Goal: Information Seeking & Learning: Learn about a topic

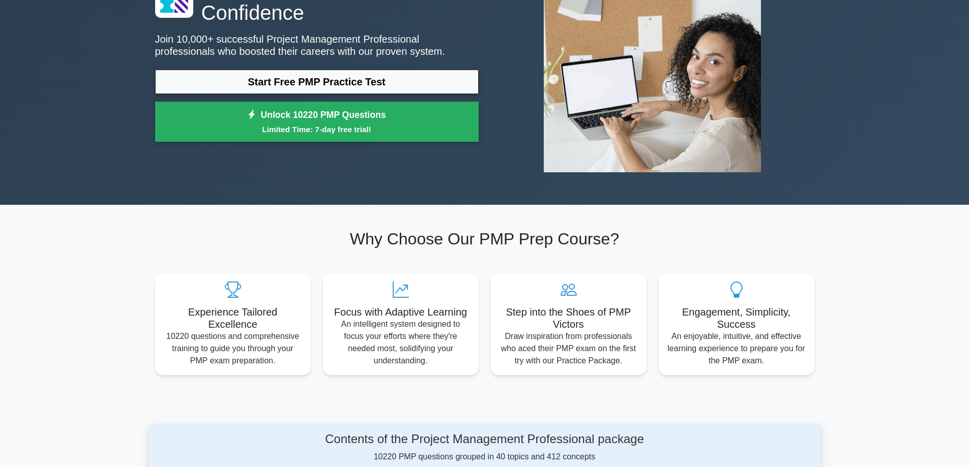
scroll to position [67, 0]
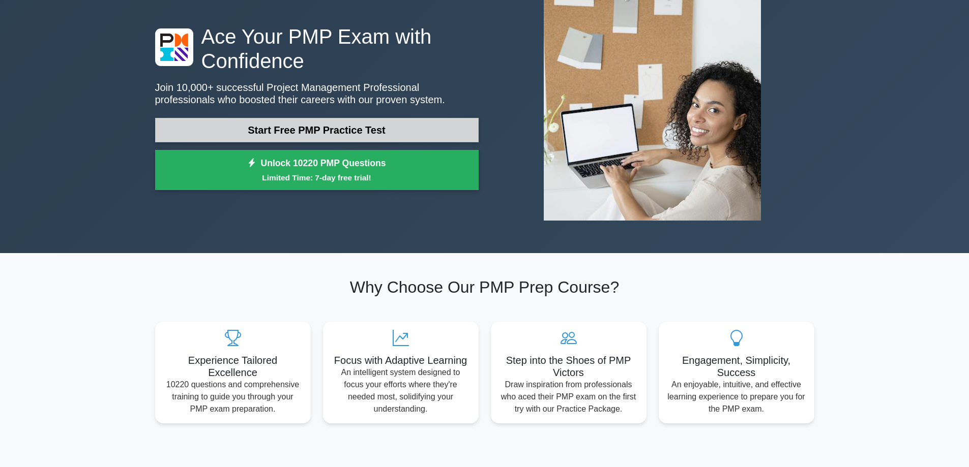
click at [322, 129] on link "Start Free PMP Practice Test" at bounding box center [317, 130] width 324 height 24
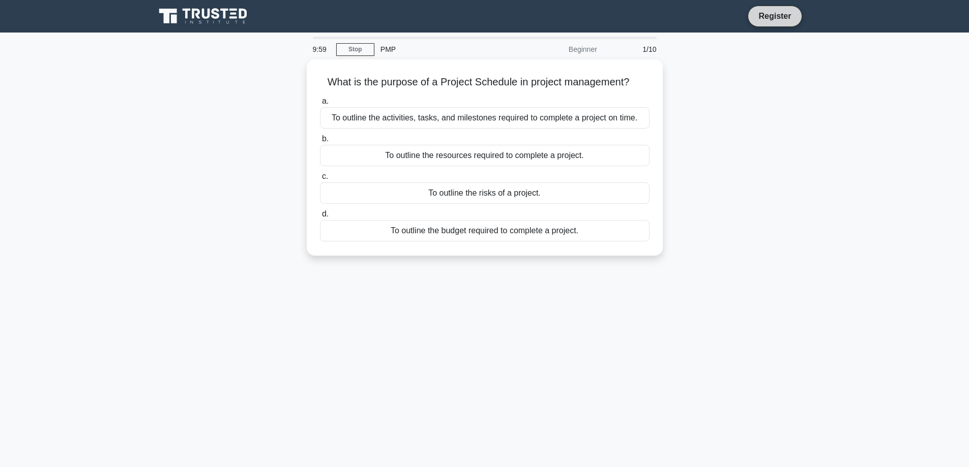
click at [766, 17] on link "Register" at bounding box center [774, 16] width 45 height 13
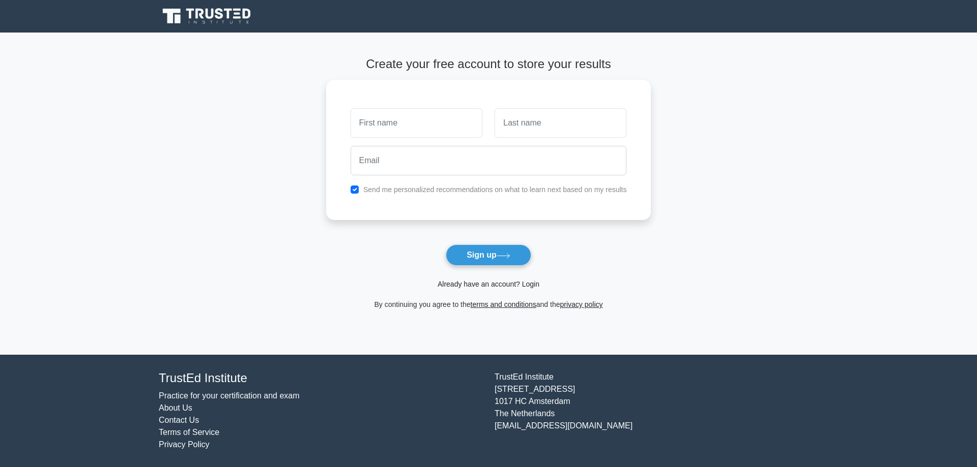
click at [530, 288] on link "Already have an account? Login" at bounding box center [488, 284] width 102 height 8
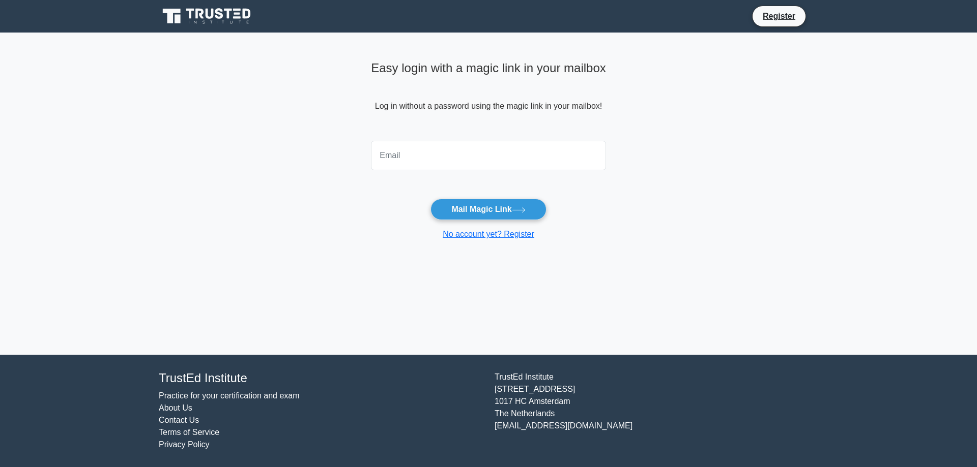
click at [440, 158] on input "email" at bounding box center [488, 156] width 235 height 30
type input "houssamnaderch@gmail.com"
click at [474, 211] on button "Mail Magic Link" at bounding box center [487, 209] width 115 height 21
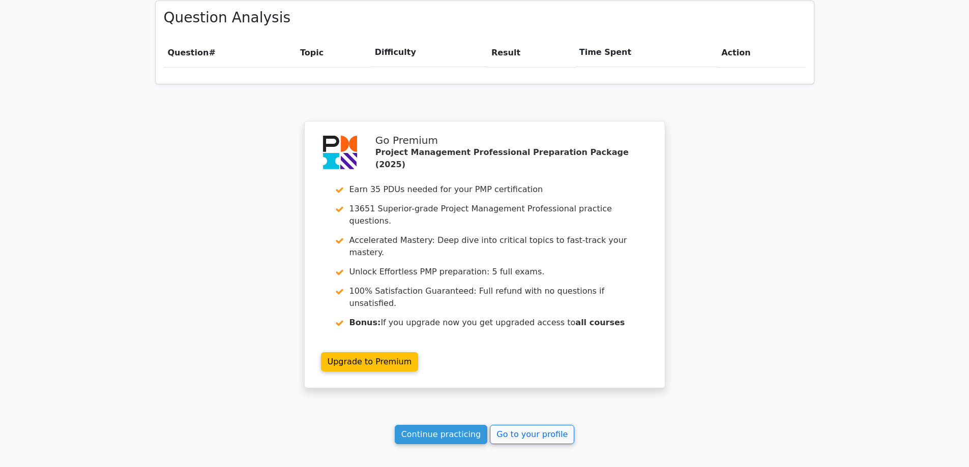
scroll to position [783, 0]
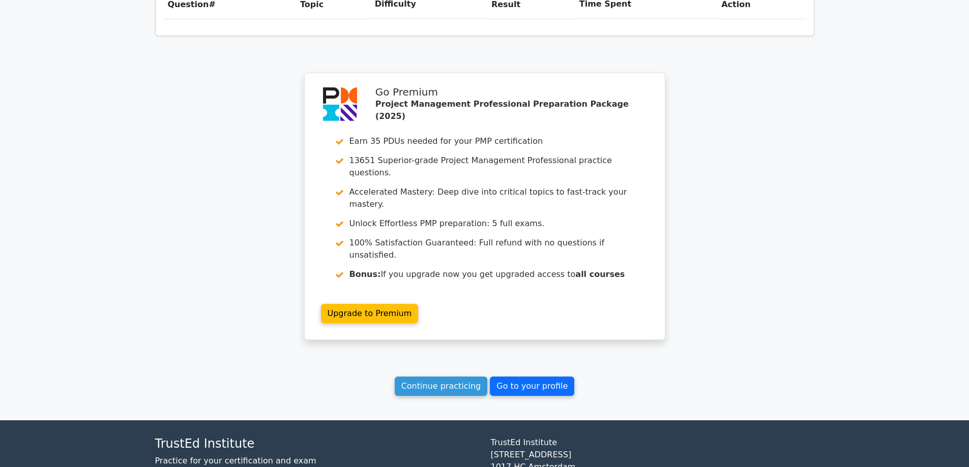
click at [505, 377] on link "Go to your profile" at bounding box center [532, 386] width 84 height 19
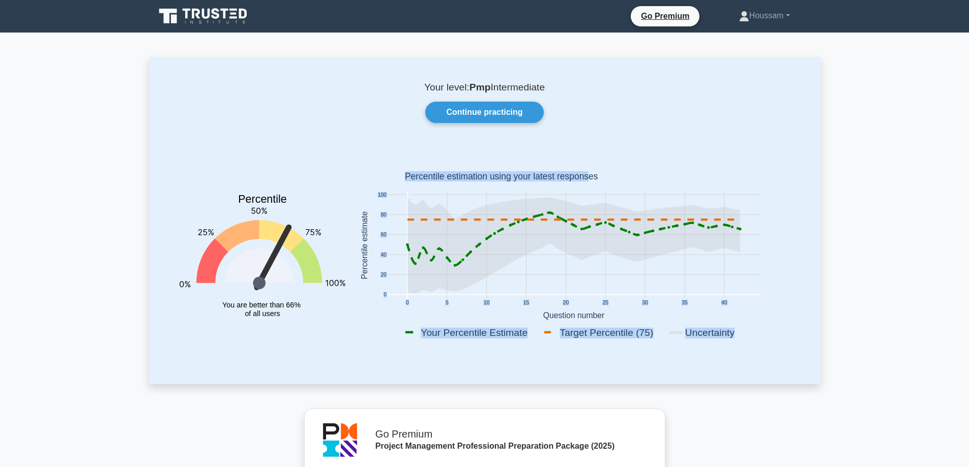
drag, startPoint x: 443, startPoint y: 167, endPoint x: 614, endPoint y: 178, distance: 171.3
click at [614, 178] on icon "0 5 10 15 20 25 30 35 40 0 20 40 60 80 100 Your Percentile Estimate Target Perc…" at bounding box center [573, 248] width 445 height 200
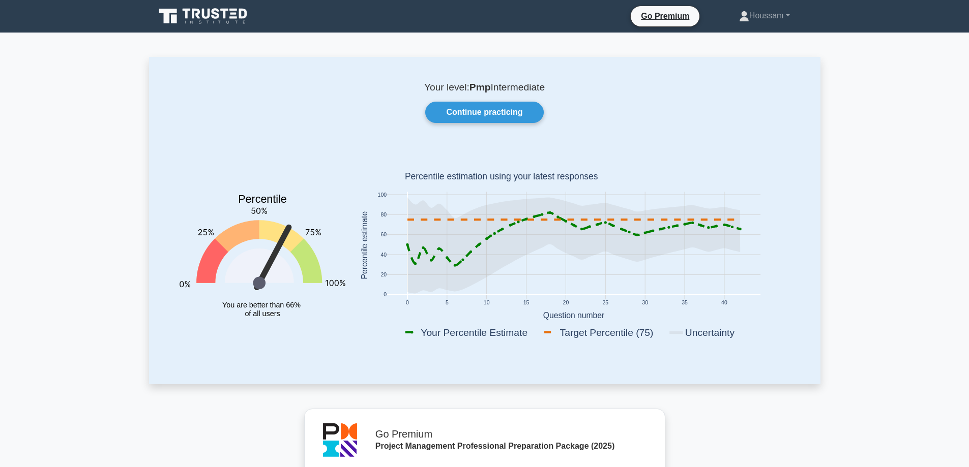
click at [598, 178] on text "Percentile estimation using your latest responses" at bounding box center [500, 177] width 193 height 10
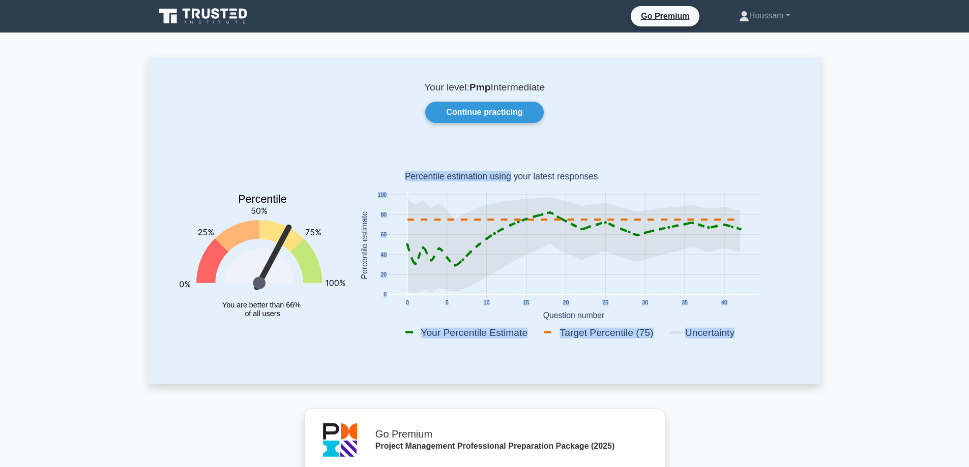
drag, startPoint x: 633, startPoint y: 177, endPoint x: 526, endPoint y: 172, distance: 106.9
click at [526, 172] on icon "0 5 10 15 20 25 30 35 40 0 20 40 60 80 100 Your Percentile Estimate Target Perc…" at bounding box center [573, 248] width 445 height 200
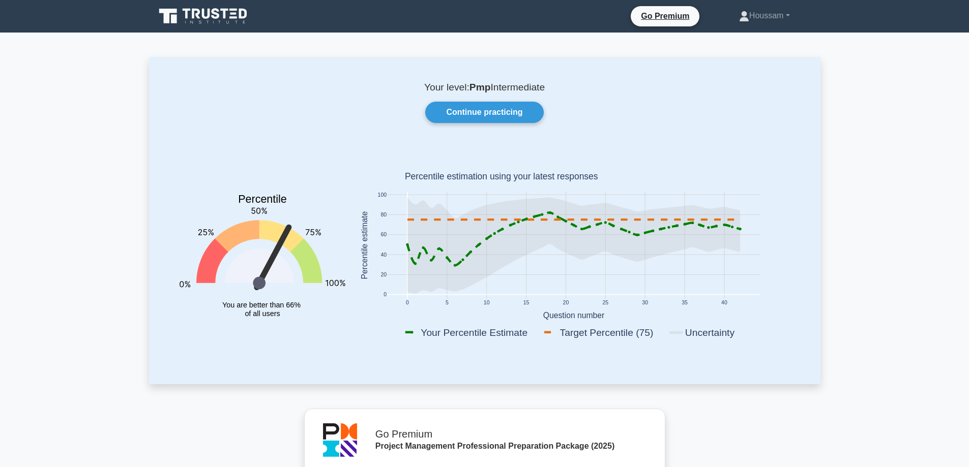
click at [527, 172] on text "Percentile estimation using your latest responses" at bounding box center [500, 177] width 193 height 10
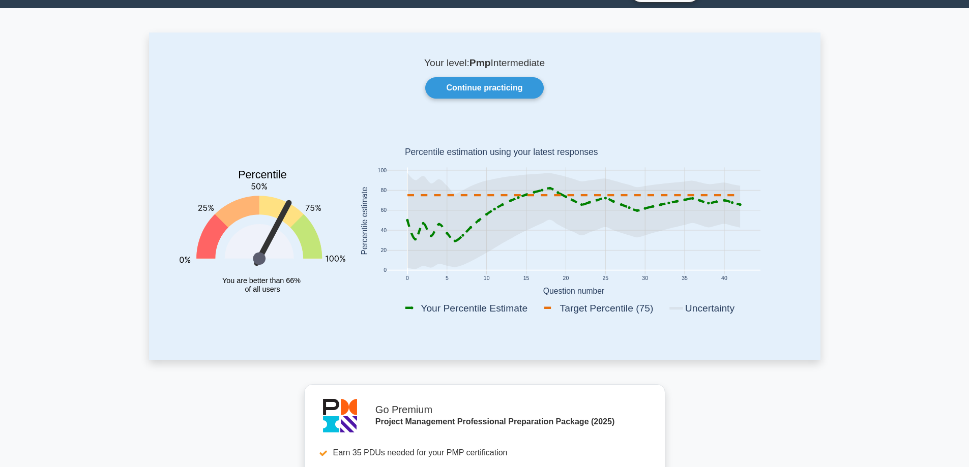
scroll to position [17, 0]
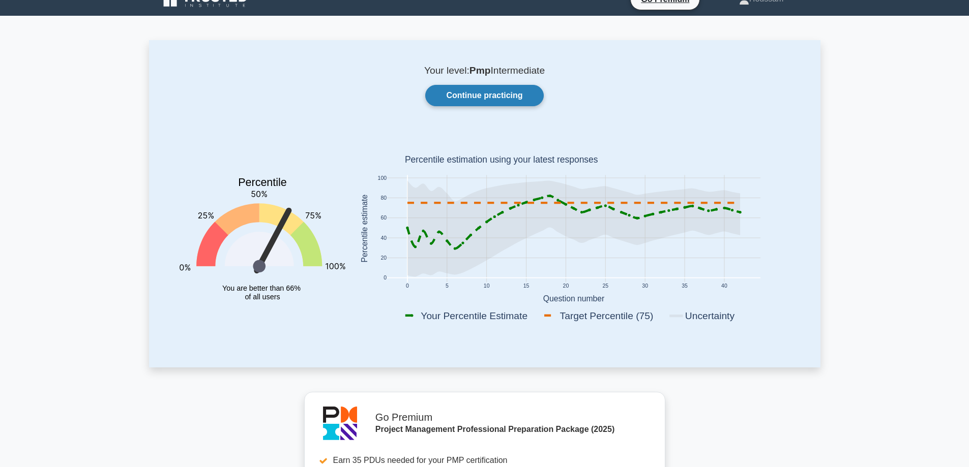
click at [466, 86] on link "Continue practicing" at bounding box center [484, 95] width 118 height 21
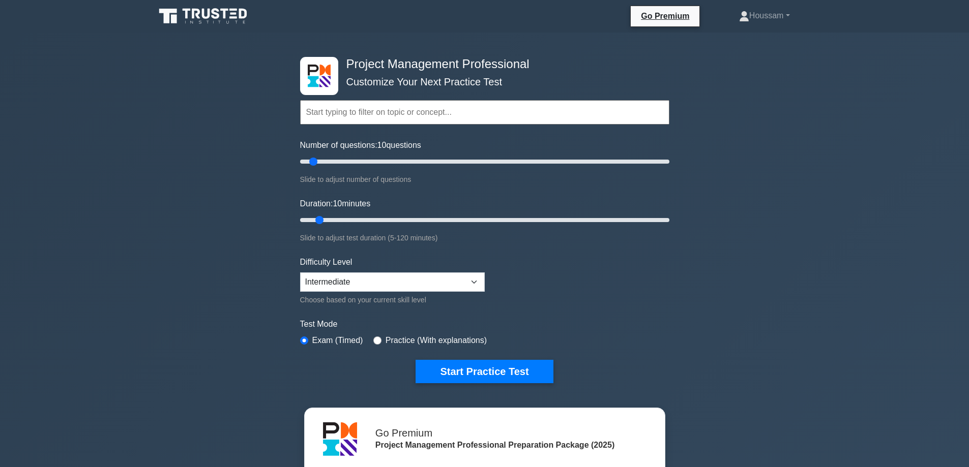
scroll to position [51, 0]
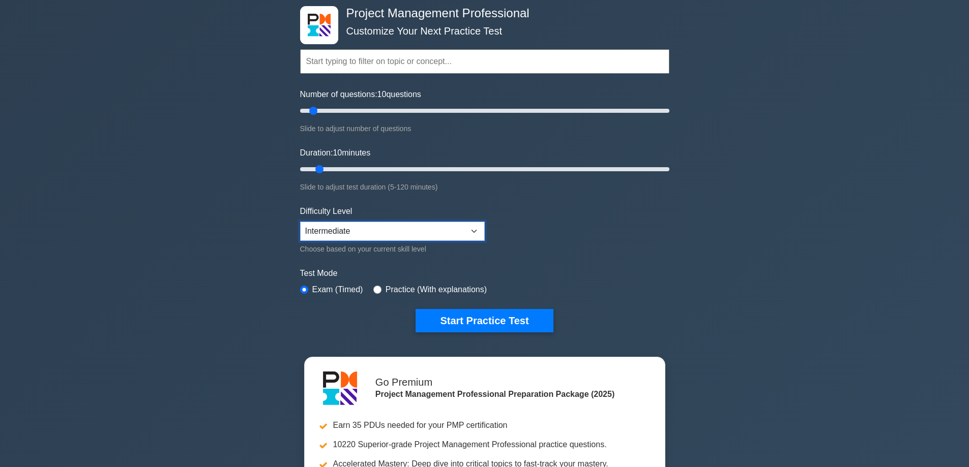
click at [466, 234] on select "Beginner Intermediate Expert" at bounding box center [392, 231] width 185 height 19
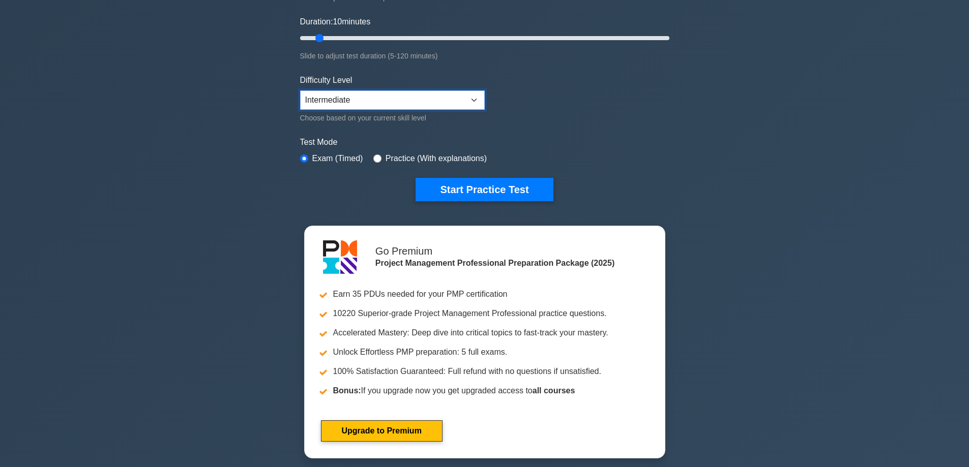
scroll to position [303, 0]
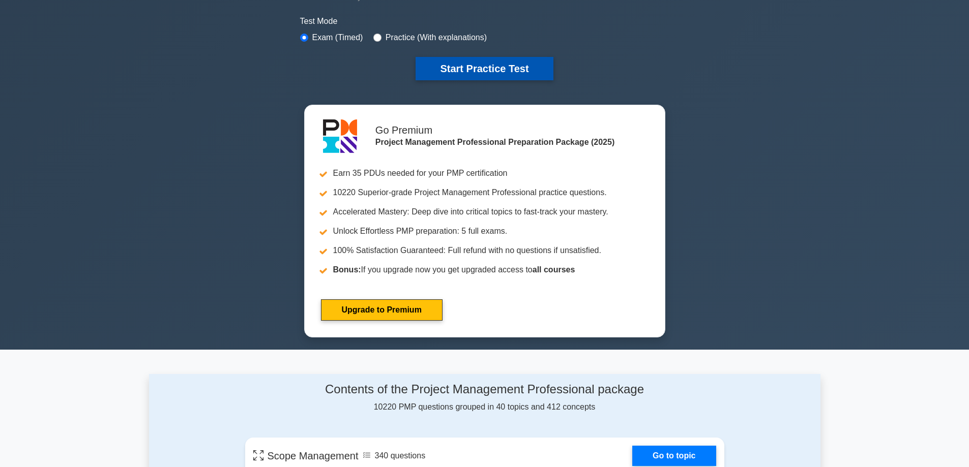
click at [444, 67] on button "Start Practice Test" at bounding box center [484, 68] width 137 height 23
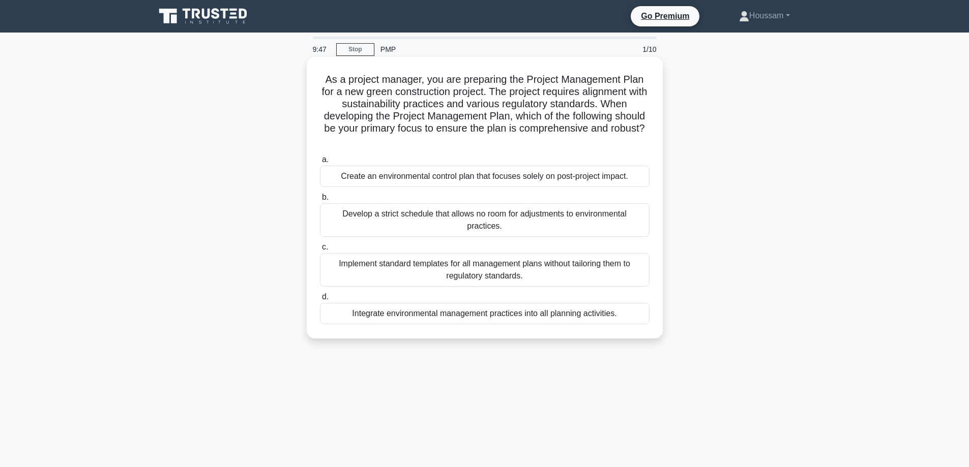
drag, startPoint x: 374, startPoint y: 106, endPoint x: 515, endPoint y: 144, distance: 145.5
click at [515, 144] on h5 "As a project manager, you are preparing the Project Management Plan for a new g…" at bounding box center [485, 110] width 332 height 74
click at [572, 305] on div "Integrate environmental management practices into all planning activities." at bounding box center [485, 313] width 330 height 21
click at [320, 301] on input "d. Integrate environmental management practices into all planning activities." at bounding box center [320, 297] width 0 height 7
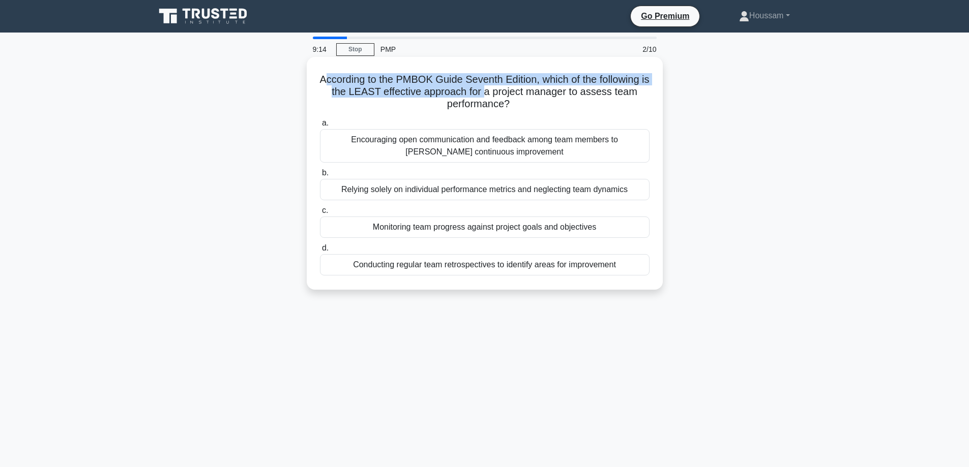
drag, startPoint x: 324, startPoint y: 78, endPoint x: 490, endPoint y: 92, distance: 166.4
click at [490, 92] on h5 "According to the PMBOK Guide Seventh Edition, which of the following is the LEA…" at bounding box center [485, 92] width 332 height 38
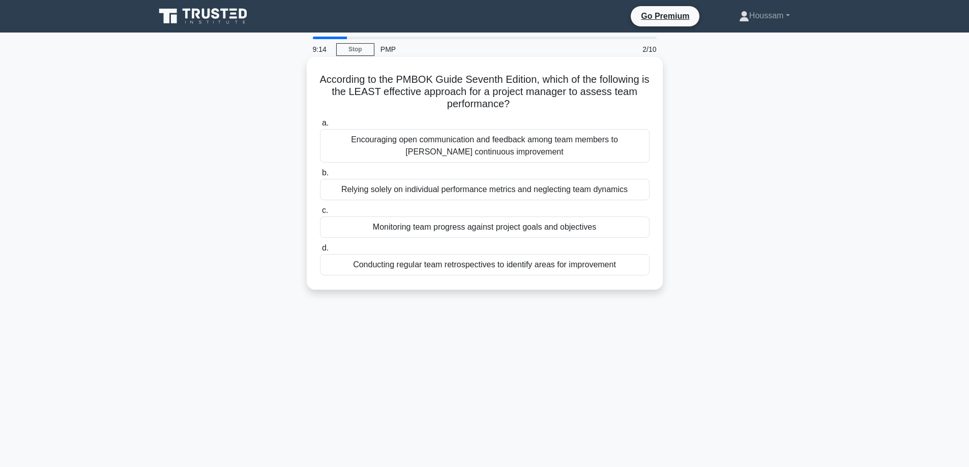
click at [486, 103] on h5 "According to the PMBOK Guide Seventh Edition, which of the following is the LEA…" at bounding box center [485, 92] width 332 height 38
drag, startPoint x: 501, startPoint y: 105, endPoint x: 319, endPoint y: 80, distance: 183.3
click at [319, 80] on h5 "According to the PMBOK Guide Seventh Edition, which of the following is the LEA…" at bounding box center [485, 92] width 332 height 38
click at [331, 92] on h5 "According to the PMBOK Guide Seventh Edition, which of the following is the LEA…" at bounding box center [485, 92] width 332 height 38
drag, startPoint x: 329, startPoint y: 93, endPoint x: 515, endPoint y: 103, distance: 186.4
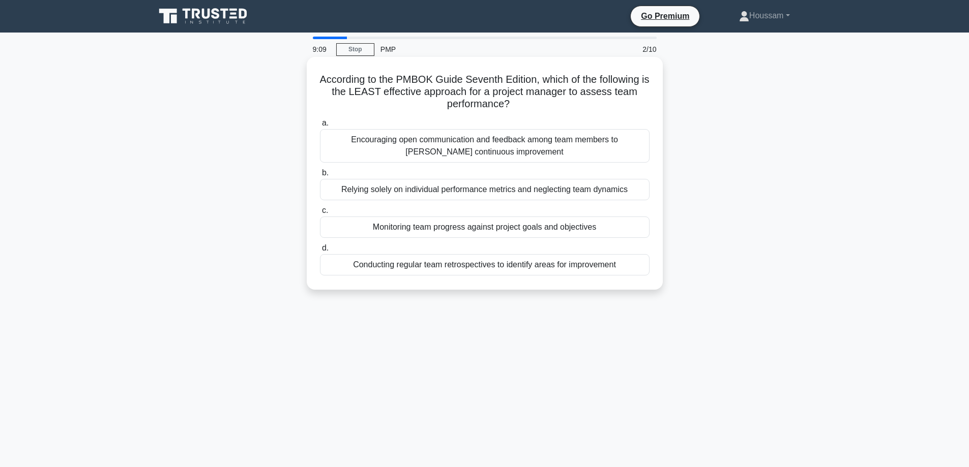
click at [515, 103] on h5 "According to the PMBOK Guide Seventh Edition, which of the following is the LEA…" at bounding box center [485, 92] width 332 height 38
click at [515, 104] on icon ".spinner_0XTQ{transform-origin:center;animation:spinner_y6GP .75s linear infini…" at bounding box center [516, 105] width 12 height 12
drag, startPoint x: 320, startPoint y: 81, endPoint x: 550, endPoint y: 103, distance: 230.4
click at [550, 103] on h5 "According to the PMBOK Guide Seventh Edition, which of the following is the LEA…" at bounding box center [485, 92] width 332 height 38
click at [532, 105] on h5 "According to the PMBOK Guide Seventh Edition, which of the following is the LEA…" at bounding box center [485, 92] width 332 height 38
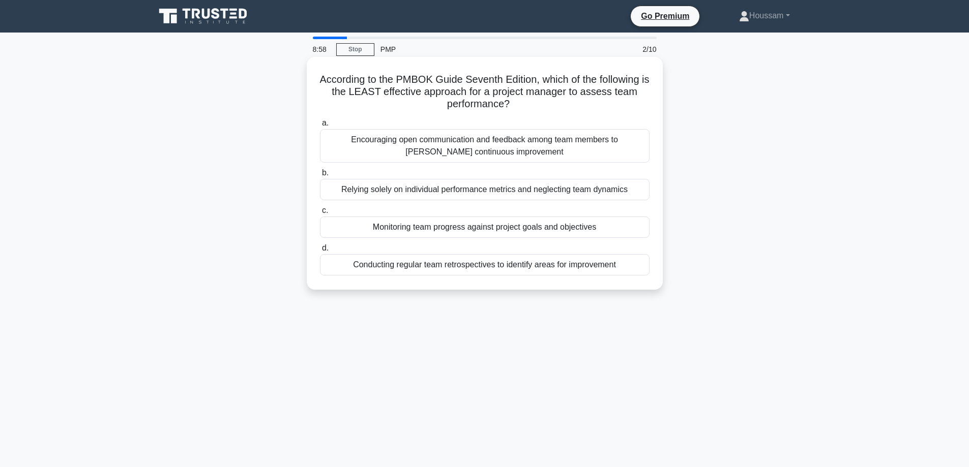
drag, startPoint x: 511, startPoint y: 105, endPoint x: 319, endPoint y: 77, distance: 193.8
click at [319, 77] on h5 "According to the PMBOK Guide Seventh Edition, which of the following is the LEA…" at bounding box center [485, 92] width 332 height 38
click at [393, 109] on h5 "According to the PMBOK Guide Seventh Edition, which of the following is the LEA…" at bounding box center [485, 92] width 332 height 38
click at [491, 191] on div "Relying solely on individual performance metrics and neglecting team dynamics" at bounding box center [485, 189] width 330 height 21
click at [320, 177] on input "b. Relying solely on individual performance metrics and neglecting team dynamics" at bounding box center [320, 173] width 0 height 7
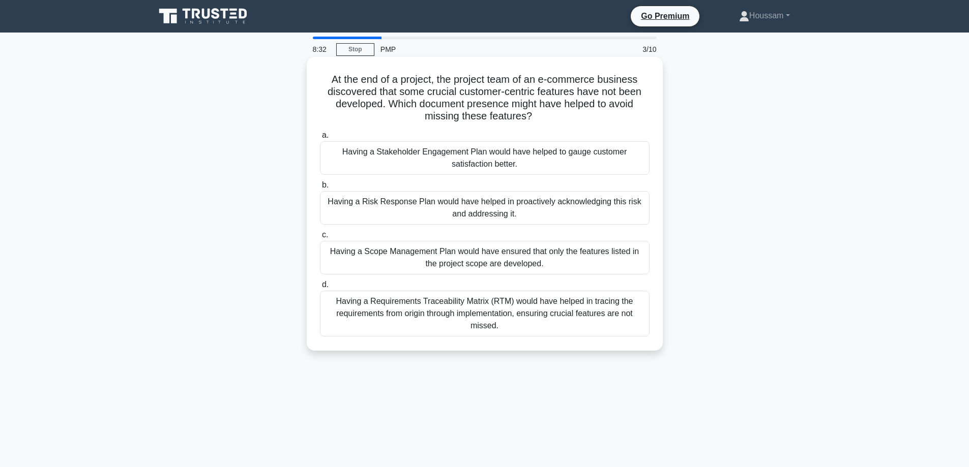
drag, startPoint x: 329, startPoint y: 78, endPoint x: 544, endPoint y: 122, distance: 219.6
click at [544, 122] on h5 "At the end of a project, the project team of an e-commerce business discovered …" at bounding box center [485, 98] width 332 height 50
click at [656, 120] on div "At the end of a project, the project team of an e-commerce business discovered …" at bounding box center [485, 204] width 348 height 286
click at [544, 310] on div "Having a Requirements Traceability Matrix (RTM) would have helped in tracing th…" at bounding box center [485, 314] width 330 height 46
click at [320, 288] on input "d. Having a Requirements Traceability Matrix (RTM) would have helped in tracing…" at bounding box center [320, 285] width 0 height 7
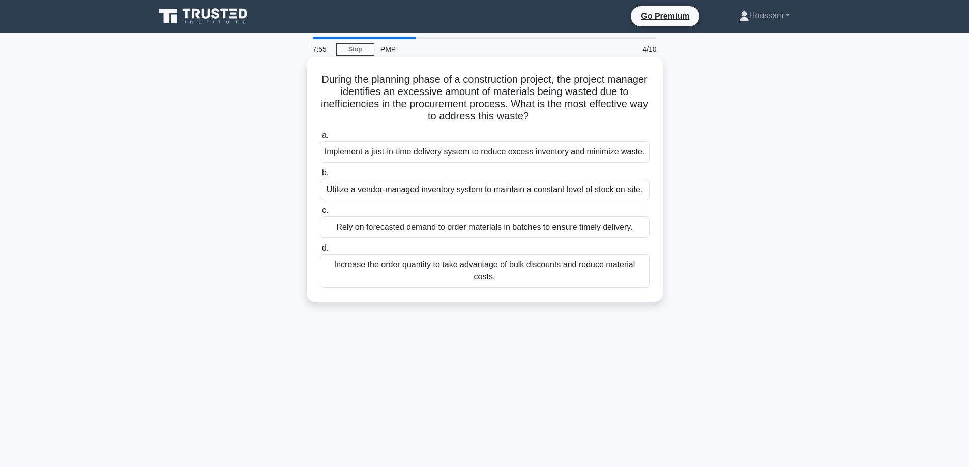
drag, startPoint x: 408, startPoint y: 97, endPoint x: 545, endPoint y: 110, distance: 137.0
click at [545, 110] on h5 "During the planning phase of a construction project, the project manager identi…" at bounding box center [485, 98] width 332 height 50
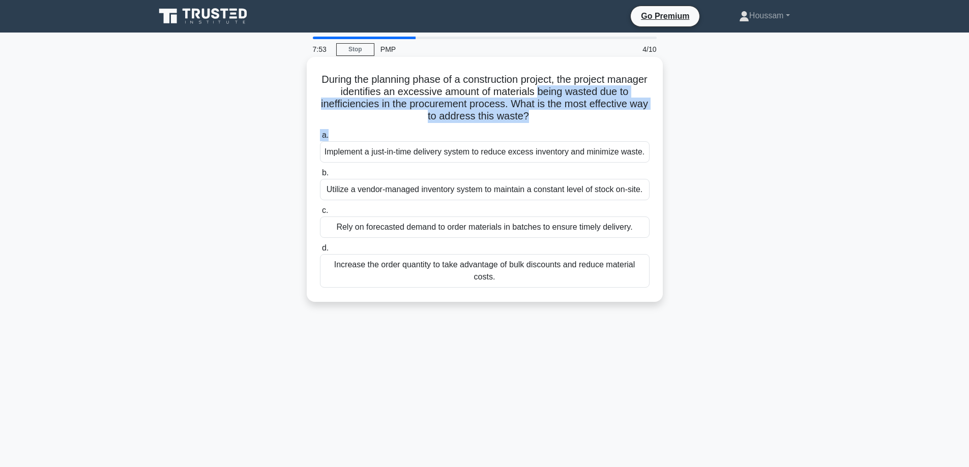
drag, startPoint x: 565, startPoint y: 92, endPoint x: 637, endPoint y: 129, distance: 81.4
click at [637, 129] on div "During the planning phase of a construction project, the project manager identi…" at bounding box center [485, 179] width 348 height 237
click at [561, 120] on h5 "During the planning phase of a construction project, the project manager identi…" at bounding box center [485, 98] width 332 height 50
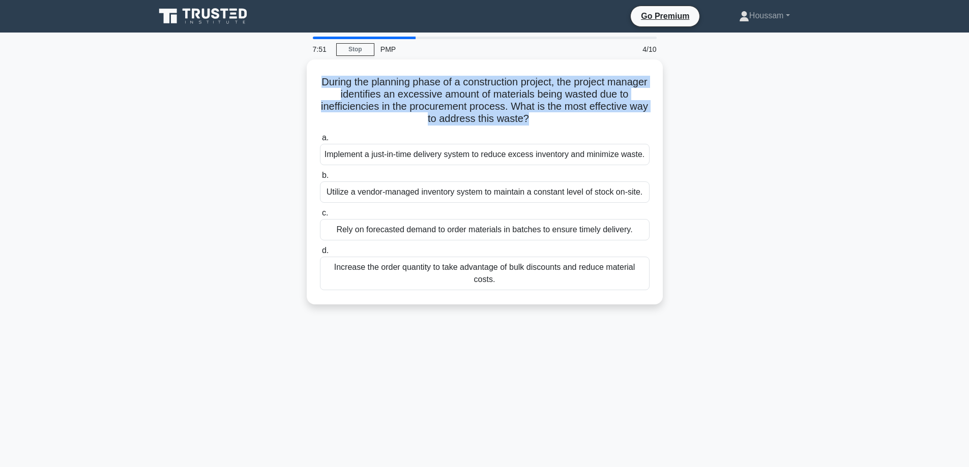
drag, startPoint x: 538, startPoint y: 113, endPoint x: 303, endPoint y: 81, distance: 237.7
click at [303, 81] on div "During the planning phase of a construction project, the project manager identi…" at bounding box center [484, 188] width 671 height 257
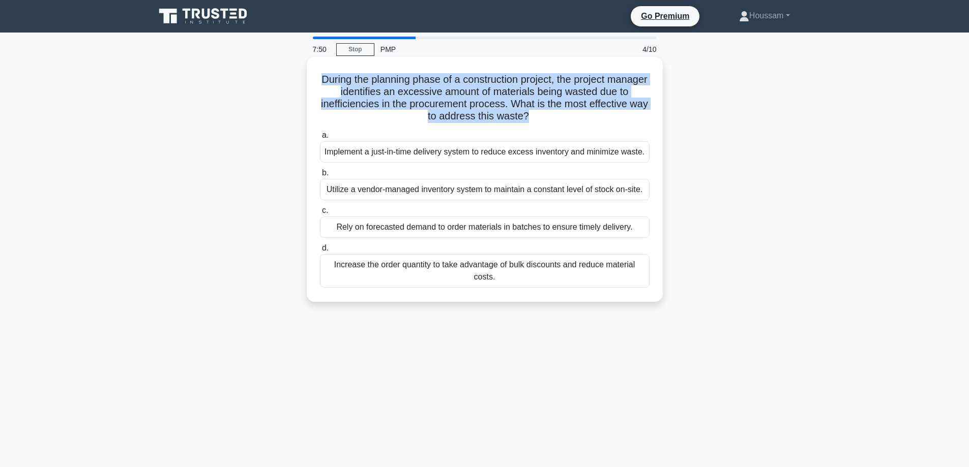
click at [600, 103] on h5 "During the planning phase of a construction project, the project manager identi…" at bounding box center [485, 98] width 332 height 50
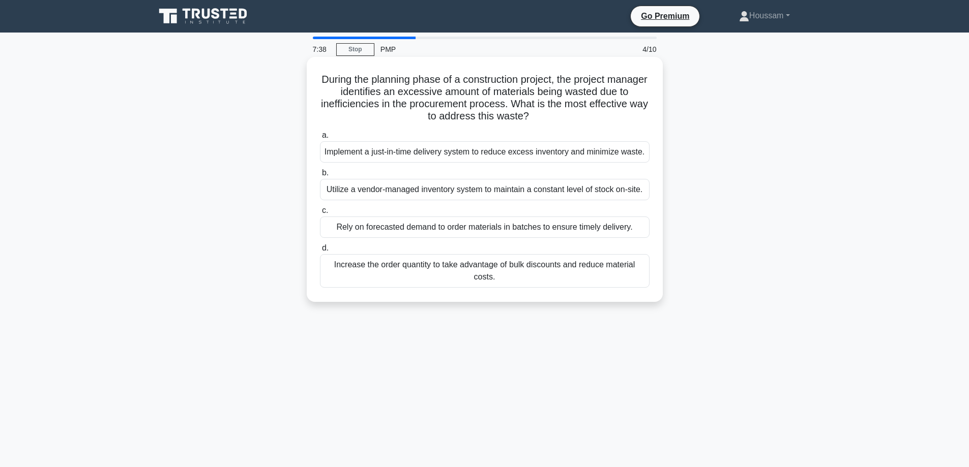
drag, startPoint x: 367, startPoint y: 91, endPoint x: 552, endPoint y: 117, distance: 187.0
click at [552, 117] on h5 "During the planning phase of a construction project, the project manager identi…" at bounding box center [485, 98] width 332 height 50
click at [541, 117] on icon ".spinner_0XTQ{transform-origin:center;animation:spinner_y6GP .75s linear infini…" at bounding box center [535, 117] width 12 height 12
drag, startPoint x: 538, startPoint y: 116, endPoint x: 328, endPoint y: 78, distance: 213.5
click at [328, 78] on h5 "During the planning phase of a construction project, the project manager identi…" at bounding box center [485, 98] width 332 height 50
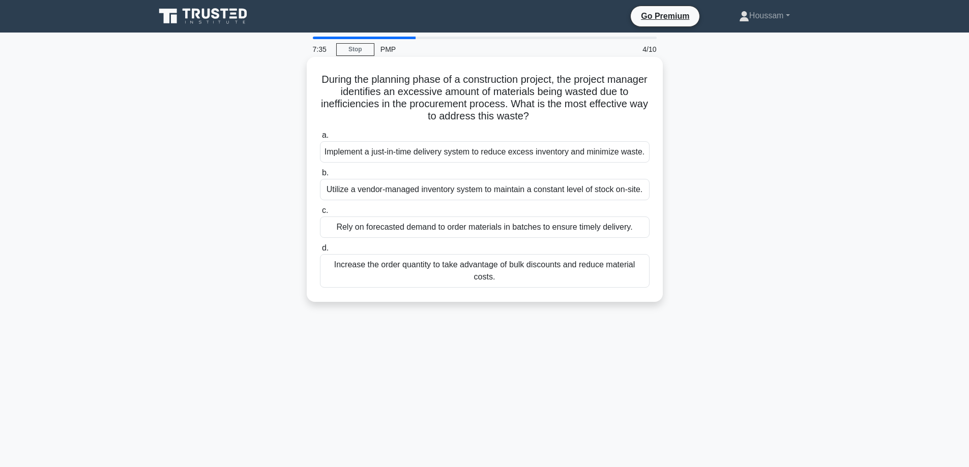
click at [385, 86] on h5 "During the planning phase of a construction project, the project manager identi…" at bounding box center [485, 98] width 332 height 50
drag, startPoint x: 536, startPoint y: 105, endPoint x: 567, endPoint y: 114, distance: 32.8
click at [567, 114] on h5 "During the planning phase of a construction project, the project manager identi…" at bounding box center [485, 98] width 332 height 50
drag, startPoint x: 522, startPoint y: 105, endPoint x: 559, endPoint y: 120, distance: 40.0
click at [559, 120] on h5 "During the planning phase of a construction project, the project manager identi…" at bounding box center [485, 98] width 332 height 50
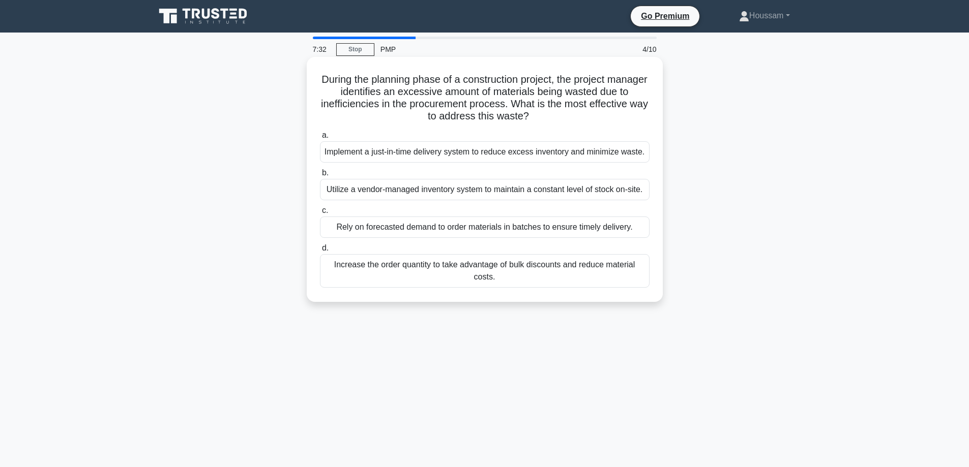
click at [559, 120] on h5 "During the planning phase of a construction project, the project manager identi…" at bounding box center [485, 98] width 332 height 50
drag, startPoint x: 332, startPoint y: 79, endPoint x: 581, endPoint y: 123, distance: 253.5
click at [581, 123] on h5 "During the planning phase of a construction project, the project manager identi…" at bounding box center [485, 98] width 332 height 50
click at [557, 119] on h5 "During the planning phase of a construction project, the project manager identi…" at bounding box center [485, 98] width 332 height 50
drag, startPoint x: 545, startPoint y: 117, endPoint x: 322, endPoint y: 82, distance: 226.0
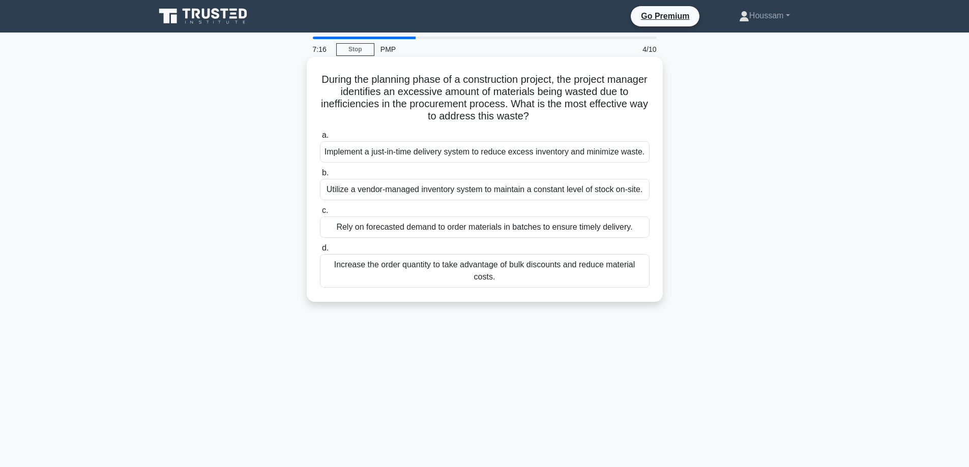
click at [322, 82] on h5 "During the planning phase of a construction project, the project manager identi…" at bounding box center [485, 98] width 332 height 50
click at [552, 108] on h5 "During the planning phase of a construction project, the project manager identi…" at bounding box center [485, 98] width 332 height 50
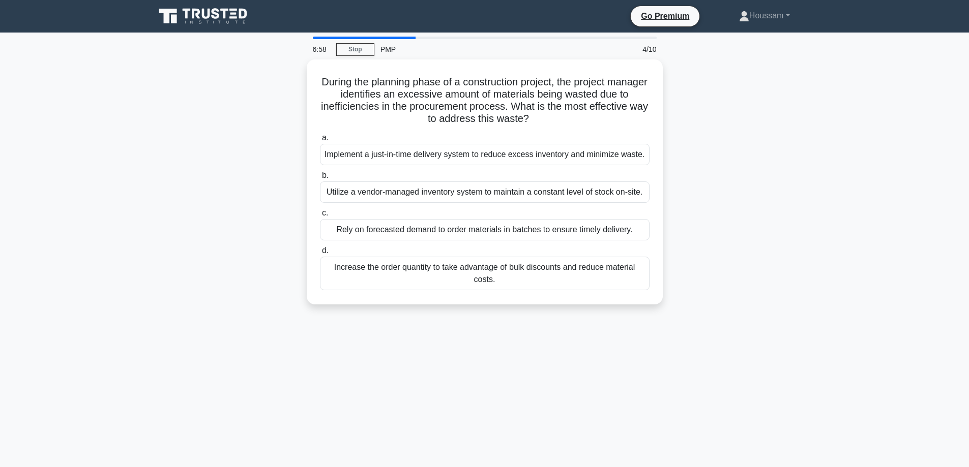
click at [703, 243] on div "During the planning phase of a construction project, the project manager identi…" at bounding box center [484, 188] width 671 height 257
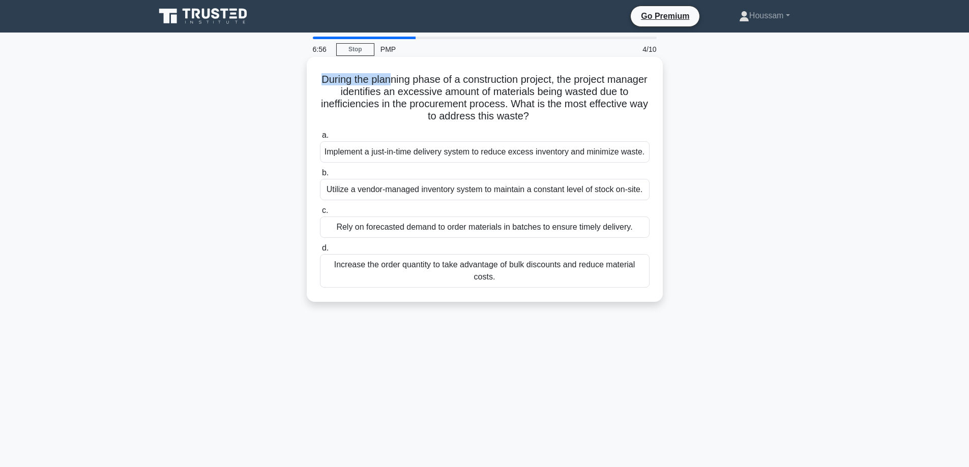
drag, startPoint x: 336, startPoint y: 81, endPoint x: 408, endPoint y: 80, distance: 72.2
click at [408, 80] on h5 "During the planning phase of a construction project, the project manager identi…" at bounding box center [485, 98] width 332 height 50
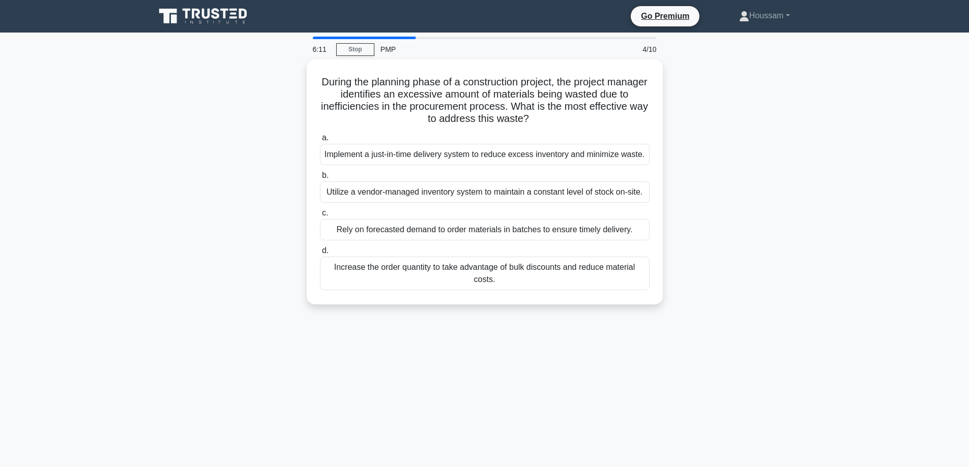
click at [747, 139] on div "During the planning phase of a construction project, the project manager identi…" at bounding box center [484, 188] width 671 height 257
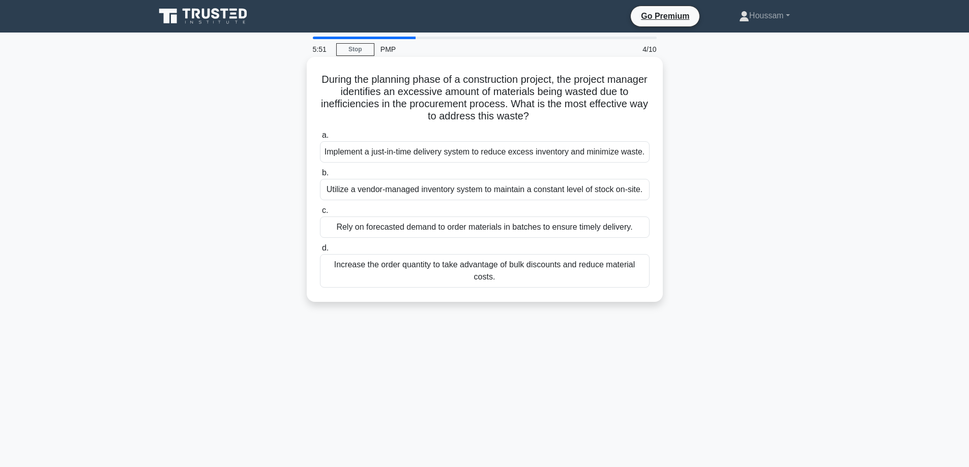
click at [526, 155] on div "Implement a just-in-time delivery system to reduce excess inventory and minimiz…" at bounding box center [485, 151] width 330 height 21
click at [320, 139] on input "a. Implement a just-in-time delivery system to reduce excess inventory and mini…" at bounding box center [320, 135] width 0 height 7
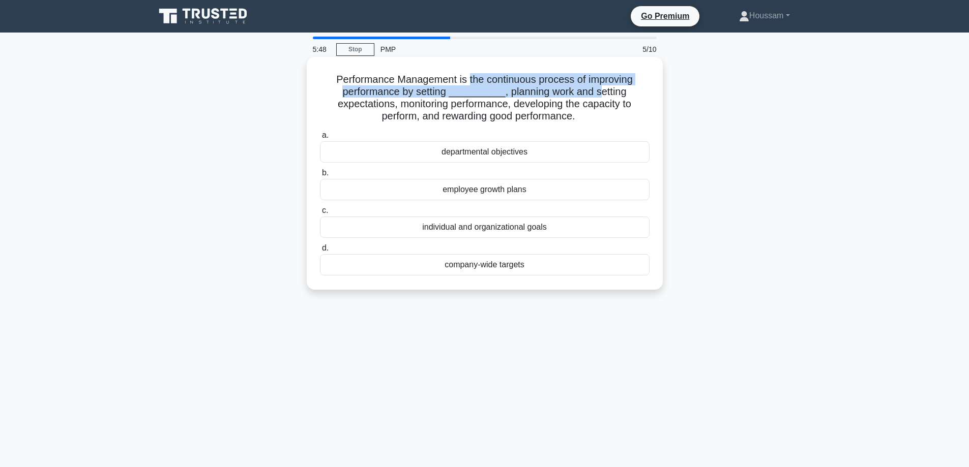
drag, startPoint x: 469, startPoint y: 79, endPoint x: 595, endPoint y: 91, distance: 126.1
click at [595, 91] on h5 "Performance Management is the continuous process of improving performance by se…" at bounding box center [485, 98] width 332 height 50
click at [427, 89] on h5 "Performance Management is the continuous process of improving performance by se…" at bounding box center [485, 98] width 332 height 50
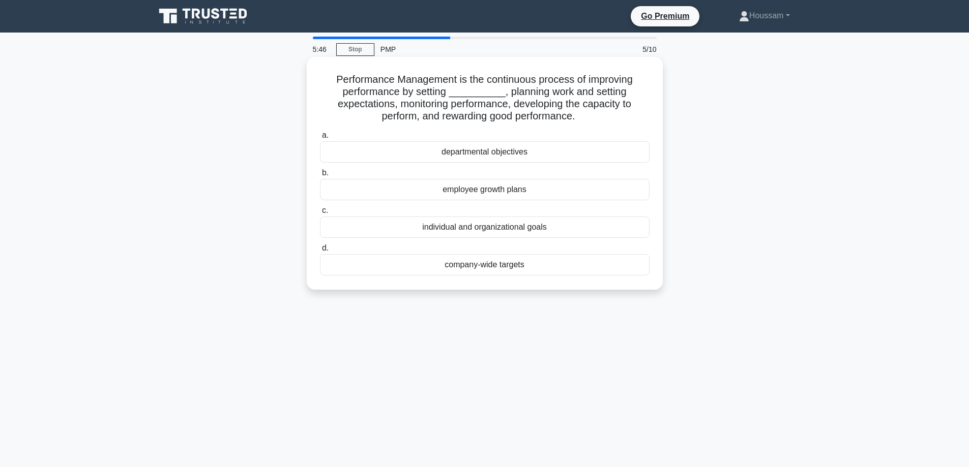
click at [453, 92] on h5 "Performance Management is the continuous process of improving performance by se…" at bounding box center [485, 98] width 332 height 50
drag, startPoint x: 516, startPoint y: 93, endPoint x: 562, endPoint y: 103, distance: 46.5
click at [562, 103] on h5 "Performance Management is the continuous process of improving performance by se…" at bounding box center [485, 98] width 332 height 50
drag, startPoint x: 508, startPoint y: 89, endPoint x: 561, endPoint y: 106, distance: 55.7
click at [561, 106] on h5 "Performance Management is the continuous process of improving performance by se…" at bounding box center [485, 98] width 332 height 50
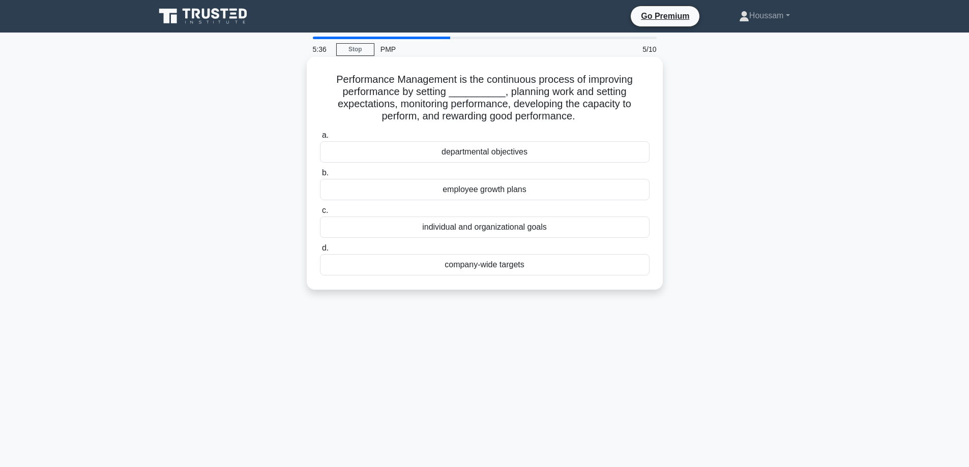
drag, startPoint x: 540, startPoint y: 103, endPoint x: 501, endPoint y: 94, distance: 40.6
click at [501, 94] on h5 "Performance Management is the continuous process of improving performance by se…" at bounding box center [485, 98] width 332 height 50
click at [606, 122] on h5 "Performance Management is the continuous process of improving performance by se…" at bounding box center [485, 98] width 332 height 50
click at [552, 233] on div "individual and organizational goals" at bounding box center [485, 227] width 330 height 21
click at [320, 214] on input "c. individual and organizational goals" at bounding box center [320, 211] width 0 height 7
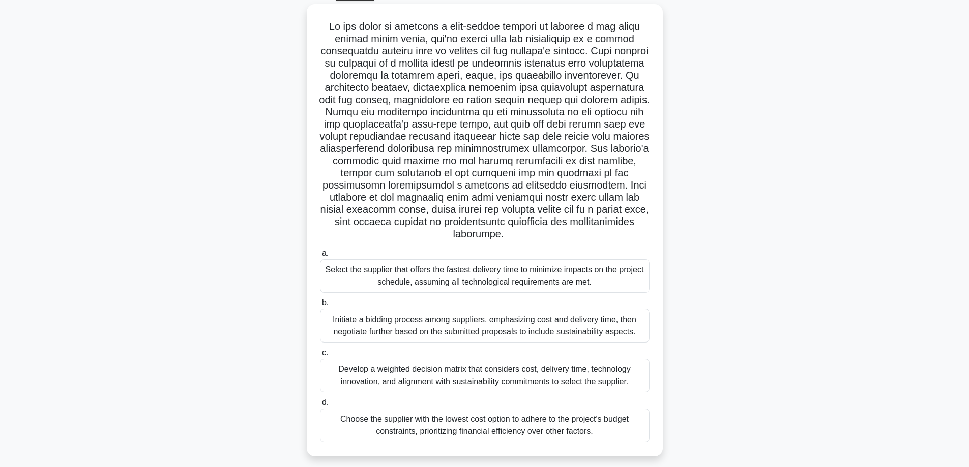
scroll to position [54, 0]
drag, startPoint x: 378, startPoint y: 74, endPoint x: 454, endPoint y: 78, distance: 75.9
click at [454, 78] on h5 ".spinner_0XTQ{transform-origin:center;animation:spinner_y6GP .75s linear infini…" at bounding box center [485, 129] width 332 height 221
drag, startPoint x: 464, startPoint y: 77, endPoint x: 410, endPoint y: 81, distance: 54.1
click at [394, 81] on h5 ".spinner_0XTQ{transform-origin:center;animation:spinner_y6GP .75s linear infini…" at bounding box center [485, 129] width 332 height 221
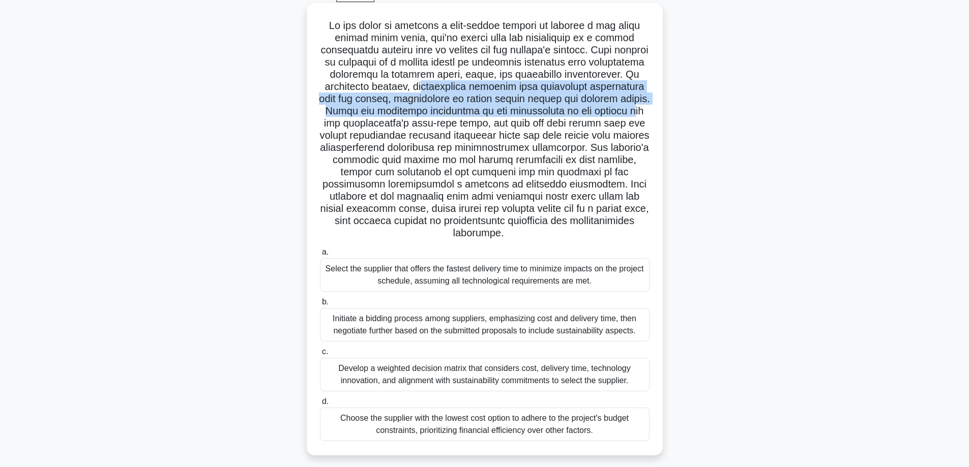
drag, startPoint x: 435, startPoint y: 85, endPoint x: 612, endPoint y: 116, distance: 179.6
click at [627, 114] on h5 ".spinner_0XTQ{transform-origin:center;animation:spinner_y6GP .75s linear infini…" at bounding box center [485, 129] width 332 height 221
click at [346, 108] on h5 ".spinner_0XTQ{transform-origin:center;animation:spinner_y6GP .75s linear infini…" at bounding box center [485, 129] width 332 height 221
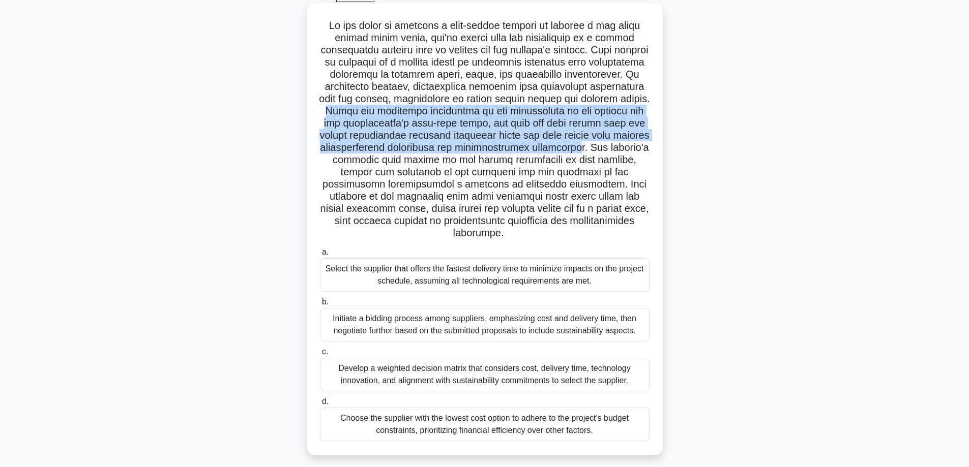
drag, startPoint x: 321, startPoint y: 109, endPoint x: 620, endPoint y: 145, distance: 300.8
click at [620, 145] on h5 ".spinner_0XTQ{transform-origin:center;animation:spinner_y6GP .75s linear infini…" at bounding box center [485, 129] width 332 height 221
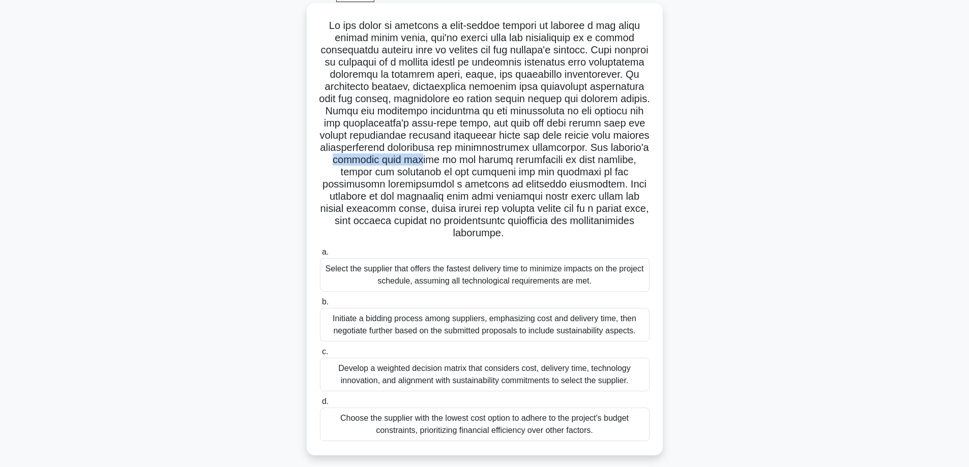
drag, startPoint x: 366, startPoint y: 159, endPoint x: 439, endPoint y: 157, distance: 73.3
click at [439, 157] on h5 ".spinner_0XTQ{transform-origin:center;animation:spinner_y6GP .75s linear infini…" at bounding box center [485, 129] width 332 height 221
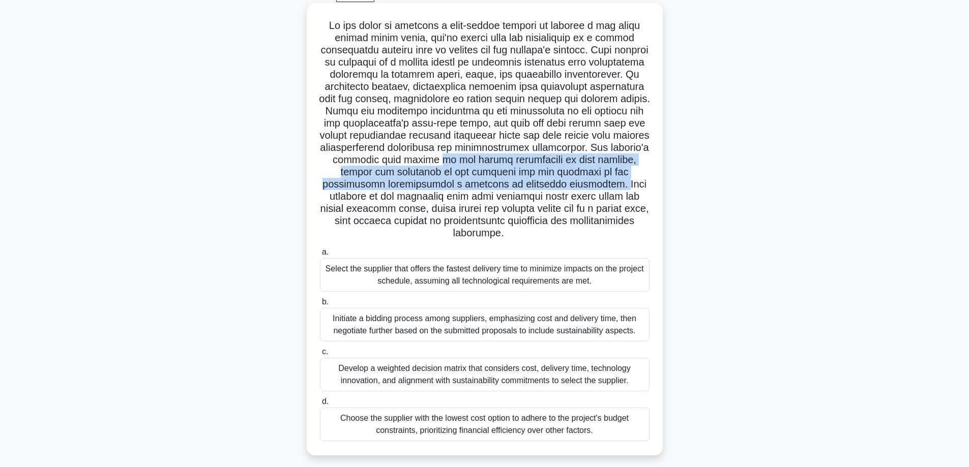
drag, startPoint x: 460, startPoint y: 160, endPoint x: 628, endPoint y: 188, distance: 170.3
click at [628, 188] on h5 ".spinner_0XTQ{transform-origin:center;animation:spinner_y6GP .75s linear infini…" at bounding box center [485, 129] width 332 height 221
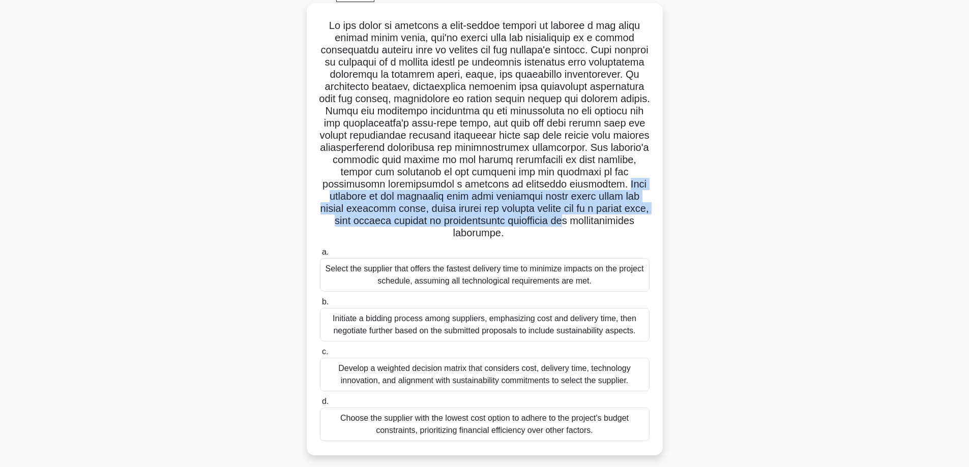
drag, startPoint x: 630, startPoint y: 183, endPoint x: 606, endPoint y: 224, distance: 47.6
click at [615, 224] on h5 ".spinner_0XTQ{transform-origin:center;animation:spinner_y6GP .75s linear infini…" at bounding box center [485, 129] width 332 height 221
click at [419, 216] on h5 ".spinner_0XTQ{transform-origin:center;animation:spinner_y6GP .75s linear infini…" at bounding box center [485, 129] width 332 height 221
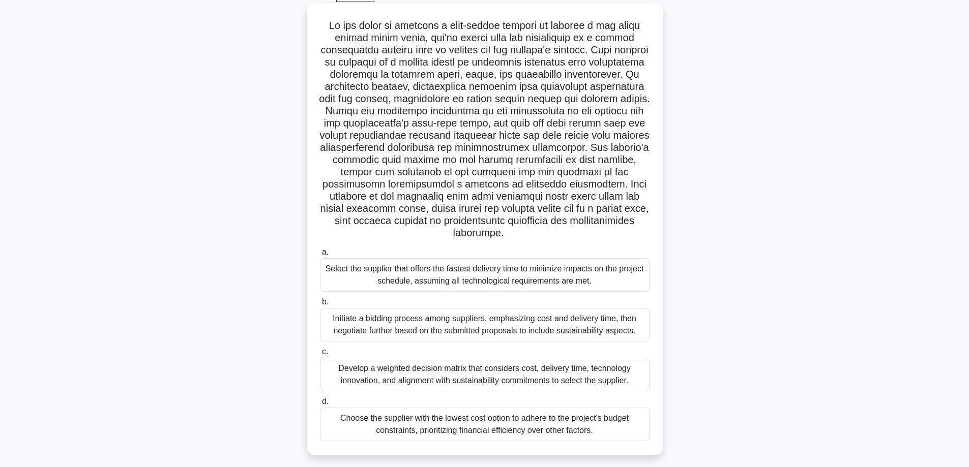
drag, startPoint x: 407, startPoint y: 222, endPoint x: 551, endPoint y: 236, distance: 144.7
click at [551, 236] on h5 ".spinner_0XTQ{transform-origin:center;animation:spinner_y6GP .75s linear infini…" at bounding box center [485, 129] width 332 height 221
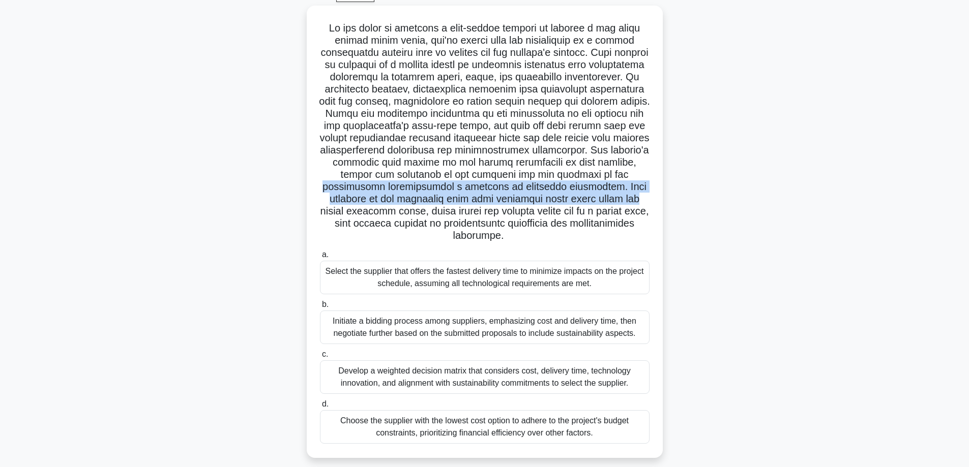
drag, startPoint x: 966, startPoint y: 194, endPoint x: 972, endPoint y: 181, distance: 14.8
click at [968, 181] on html "Go Premium Houssam" at bounding box center [484, 220] width 969 height 549
click at [701, 186] on div ".spinner_0XTQ{transform-origin:center;animation:spinner_y6GP .75s linear infini…" at bounding box center [484, 238] width 671 height 465
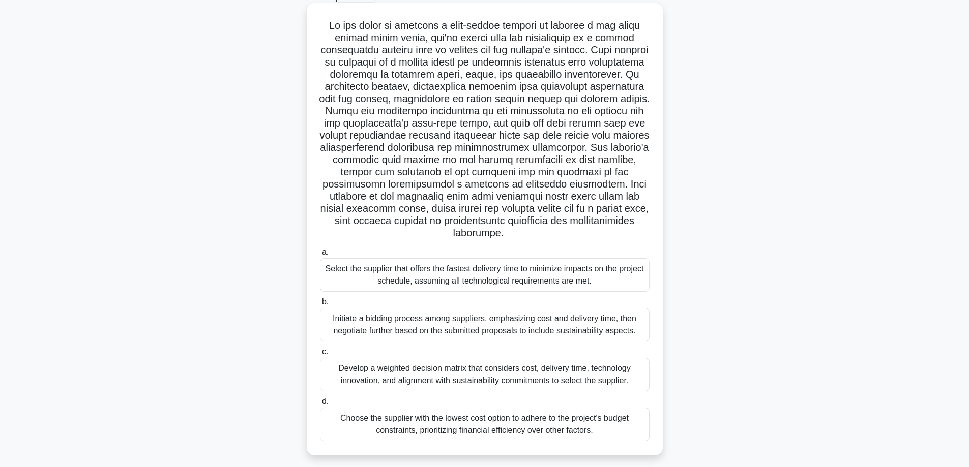
click at [539, 167] on h5 ".spinner_0XTQ{transform-origin:center;animation:spinner_y6GP .75s linear infini…" at bounding box center [485, 129] width 332 height 221
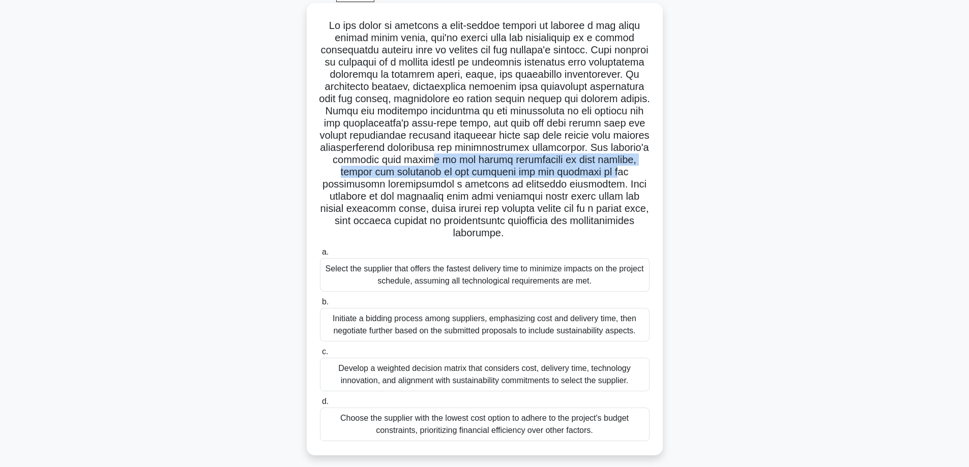
drag, startPoint x: 450, startPoint y: 164, endPoint x: 612, endPoint y: 174, distance: 162.6
click at [612, 174] on h5 ".spinner_0XTQ{transform-origin:center;animation:spinner_y6GP .75s linear infini…" at bounding box center [485, 129] width 332 height 221
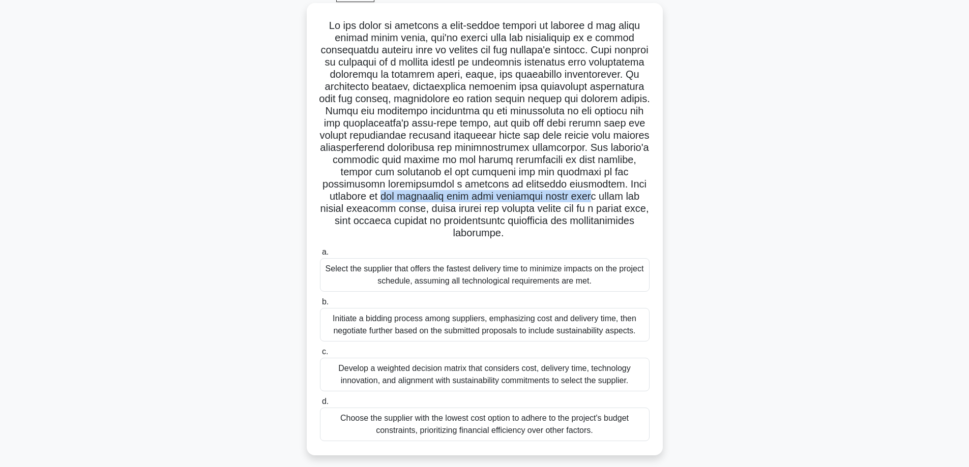
drag, startPoint x: 386, startPoint y: 197, endPoint x: 585, endPoint y: 202, distance: 199.5
click at [585, 202] on h5 ".spinner_0XTQ{transform-origin:center;animation:spinner_y6GP .75s linear infini…" at bounding box center [485, 129] width 332 height 221
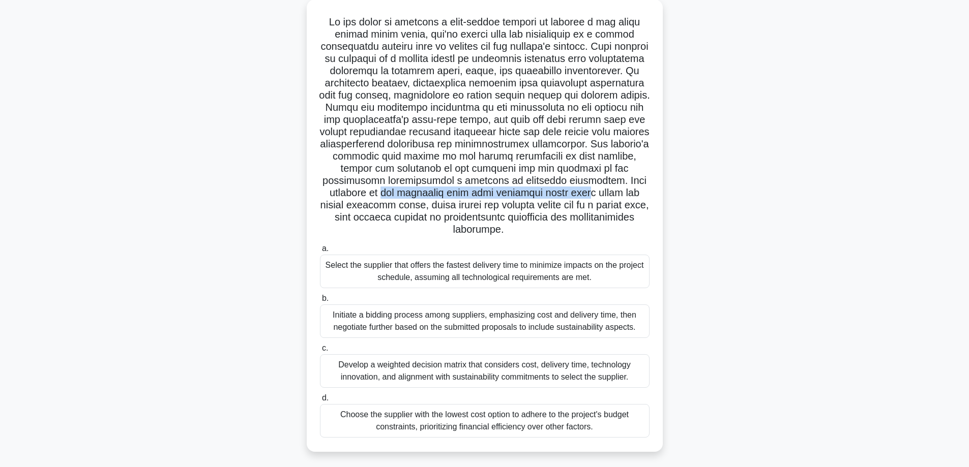
scroll to position [64, 0]
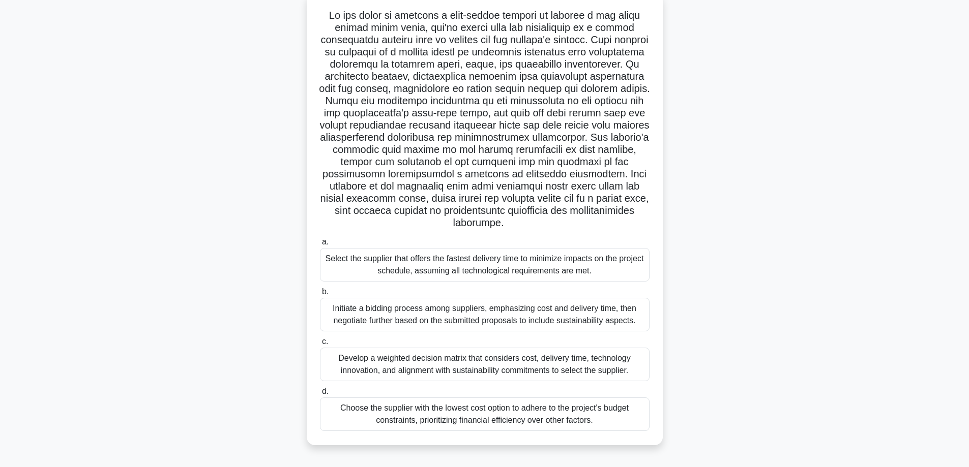
click at [528, 165] on h5 ".spinner_0XTQ{transform-origin:center;animation:spinner_y6GP .75s linear infini…" at bounding box center [485, 119] width 332 height 221
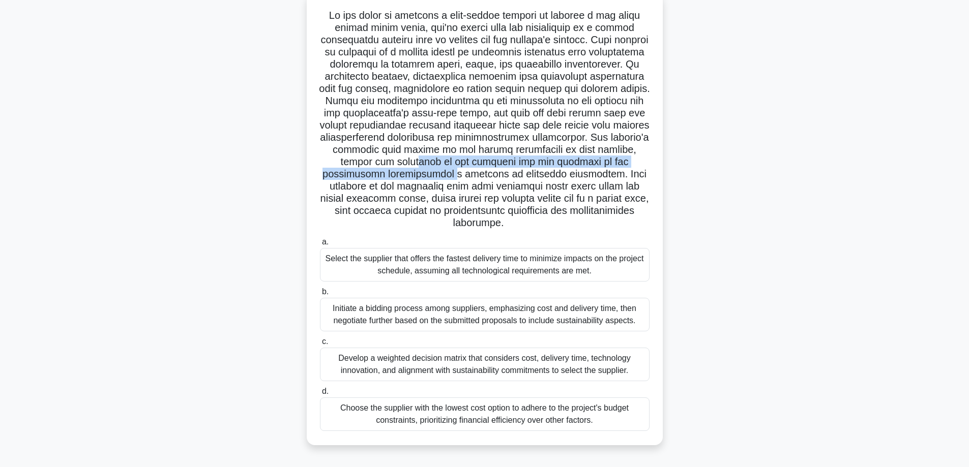
drag, startPoint x: 424, startPoint y: 166, endPoint x: 457, endPoint y: 177, distance: 35.4
click at [457, 177] on h5 ".spinner_0XTQ{transform-origin:center;animation:spinner_y6GP .75s linear infini…" at bounding box center [485, 119] width 332 height 221
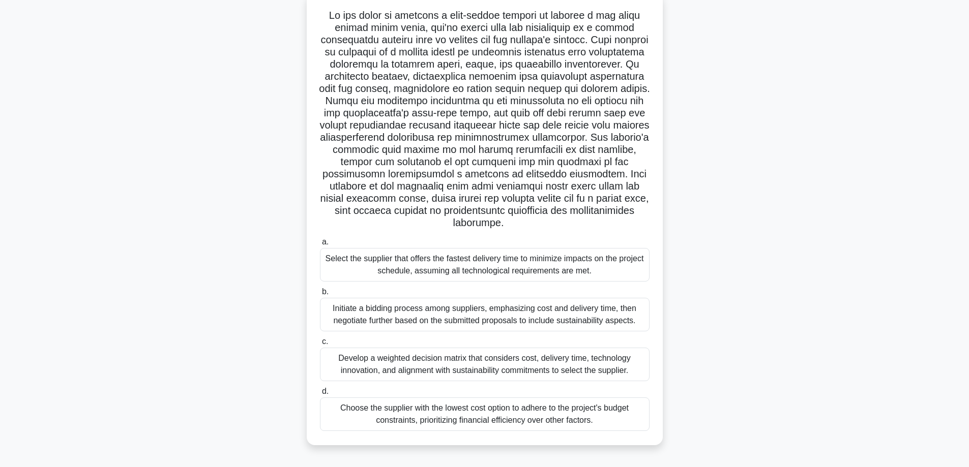
click at [459, 176] on h5 ".spinner_0XTQ{transform-origin:center;animation:spinner_y6GP .75s linear infini…" at bounding box center [485, 119] width 332 height 221
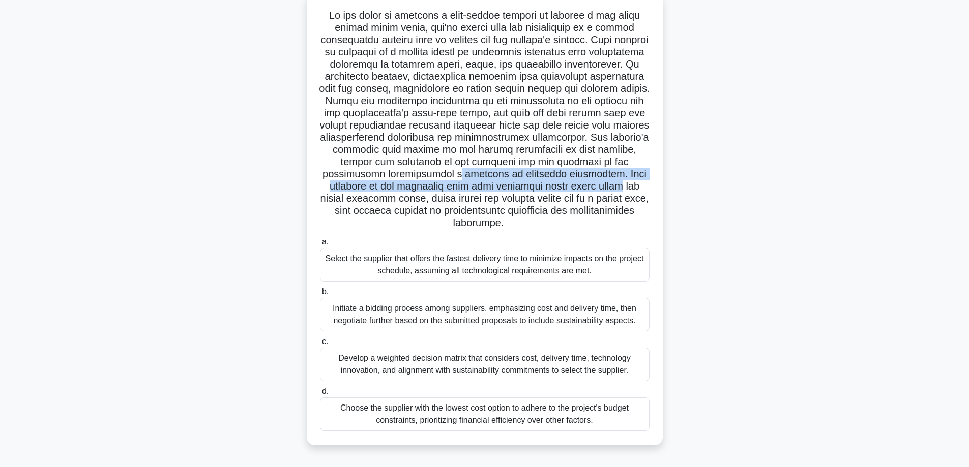
drag, startPoint x: 461, startPoint y: 175, endPoint x: 614, endPoint y: 183, distance: 153.8
click at [614, 183] on h5 ".spinner_0XTQ{transform-origin:center;animation:spinner_y6GP .75s linear infini…" at bounding box center [485, 119] width 332 height 221
click at [508, 190] on h5 ".spinner_0XTQ{transform-origin:center;animation:spinner_y6GP .75s linear infini…" at bounding box center [485, 119] width 332 height 221
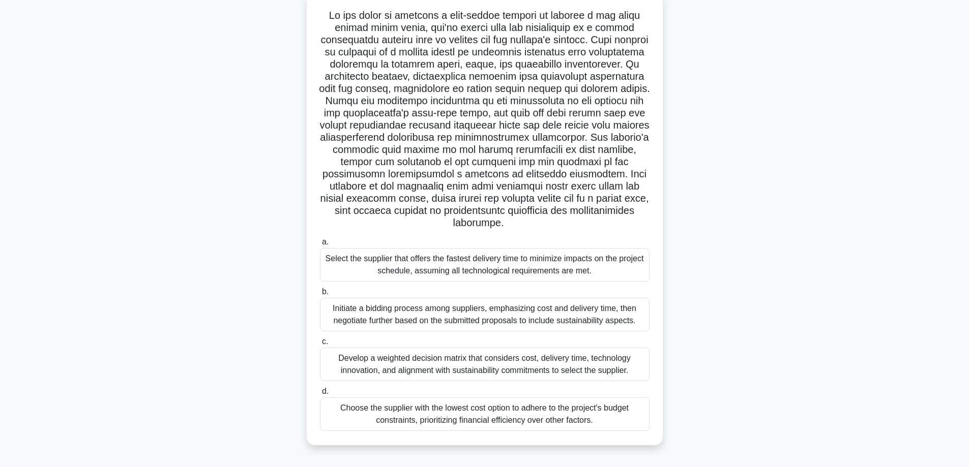
drag, startPoint x: 402, startPoint y: 181, endPoint x: 565, endPoint y: 224, distance: 168.1
click at [565, 224] on h5 ".spinner_0XTQ{transform-origin:center;animation:spinner_y6GP .75s linear infini…" at bounding box center [485, 119] width 332 height 221
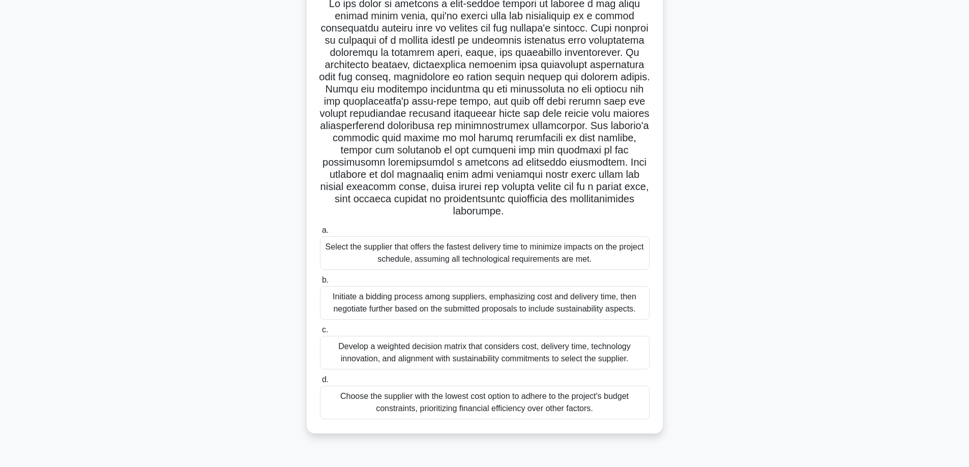
scroll to position [82, 0]
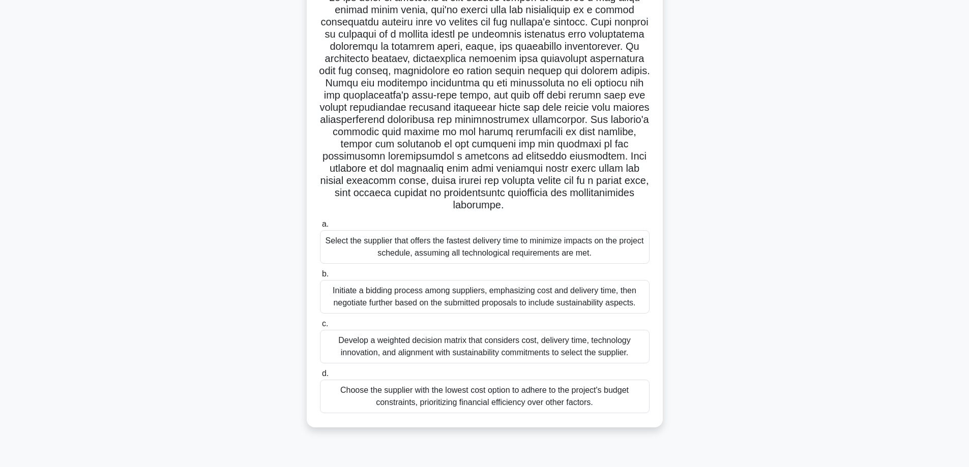
click at [437, 191] on h5 ".spinner_0XTQ{transform-origin:center;animation:spinner_y6GP .75s linear infini…" at bounding box center [485, 101] width 332 height 221
click at [466, 187] on h5 ".spinner_0XTQ{transform-origin:center;animation:spinner_y6GP .75s linear infini…" at bounding box center [485, 101] width 332 height 221
click at [463, 348] on div "Develop a weighted decision matrix that considers cost, delivery time, technolo…" at bounding box center [485, 347] width 330 height 34
click at [320, 328] on input "c. Develop a weighted decision matrix that considers cost, delivery time, techn…" at bounding box center [320, 324] width 0 height 7
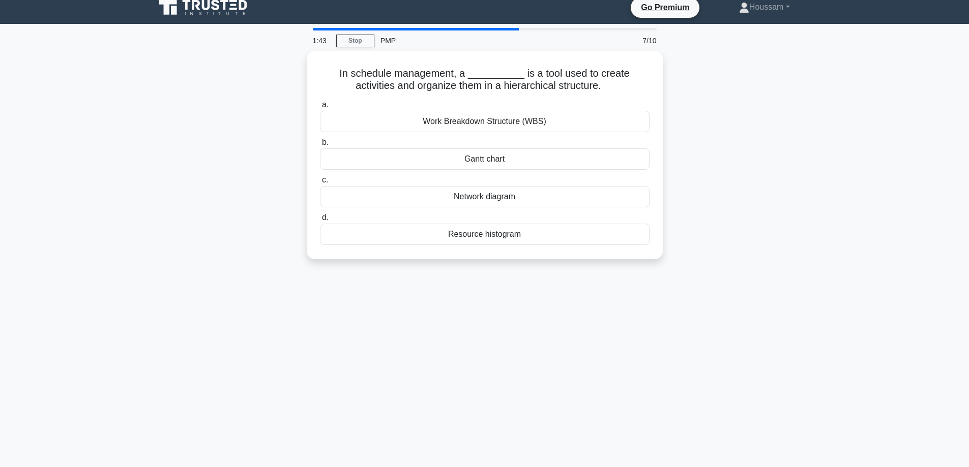
scroll to position [0, 0]
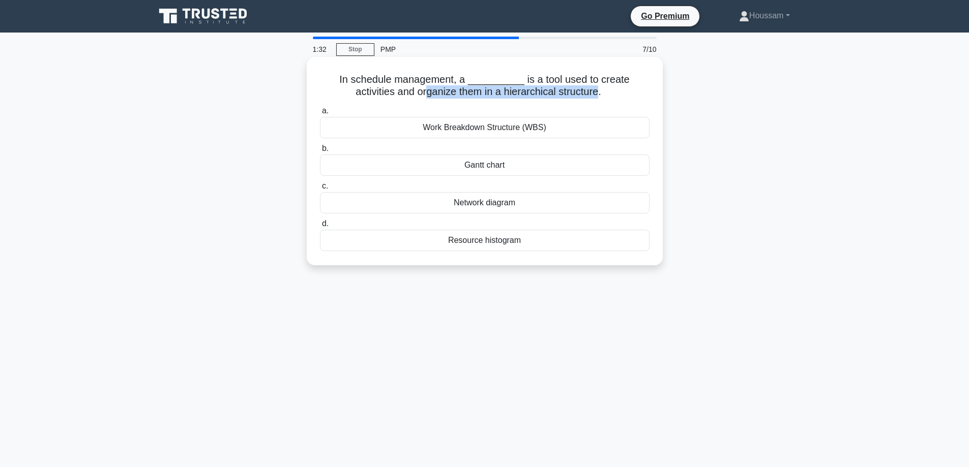
drag, startPoint x: 401, startPoint y: 94, endPoint x: 577, endPoint y: 98, distance: 176.0
click at [577, 98] on h5 "In schedule management, a __________ is a tool used to create activities and or…" at bounding box center [485, 85] width 332 height 25
click at [601, 91] on icon ".spinner_0XTQ{transform-origin:center;animation:spinner_y6GP .75s linear infini…" at bounding box center [607, 92] width 12 height 12
click at [520, 130] on div "Work Breakdown Structure (WBS)" at bounding box center [485, 127] width 330 height 21
click at [320, 114] on input "a. Work Breakdown Structure (WBS)" at bounding box center [320, 111] width 0 height 7
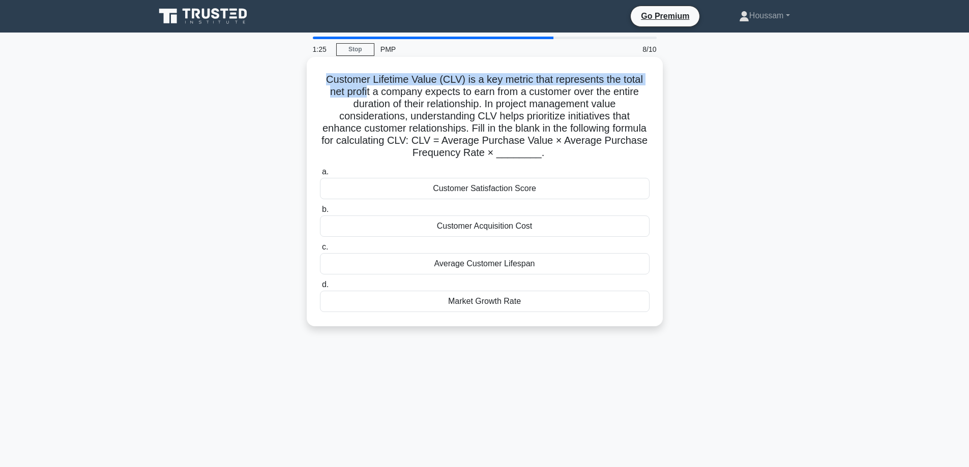
drag, startPoint x: 326, startPoint y: 76, endPoint x: 366, endPoint y: 89, distance: 42.6
click at [366, 89] on h5 "Customer Lifetime Value (CLV) is a key metric that represents the total net pro…" at bounding box center [485, 116] width 332 height 86
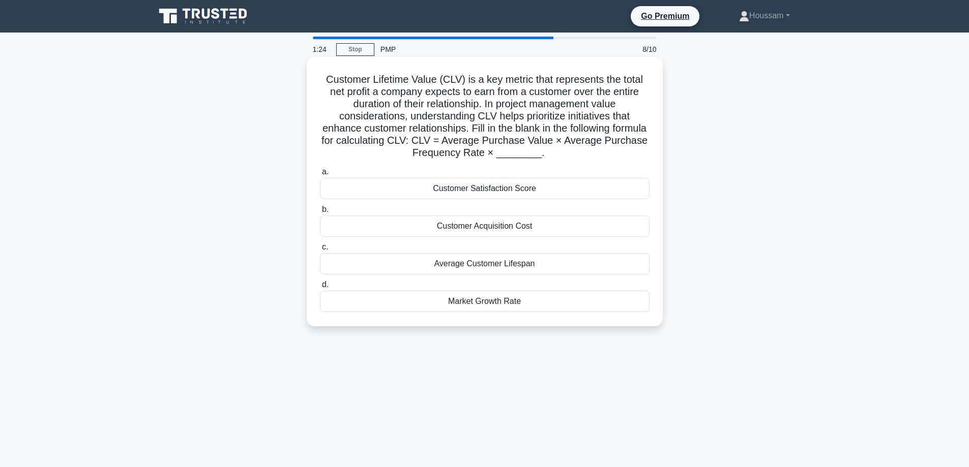
click at [409, 107] on h5 "Customer Lifetime Value (CLV) is a key metric that represents the total net pro…" at bounding box center [485, 116] width 332 height 86
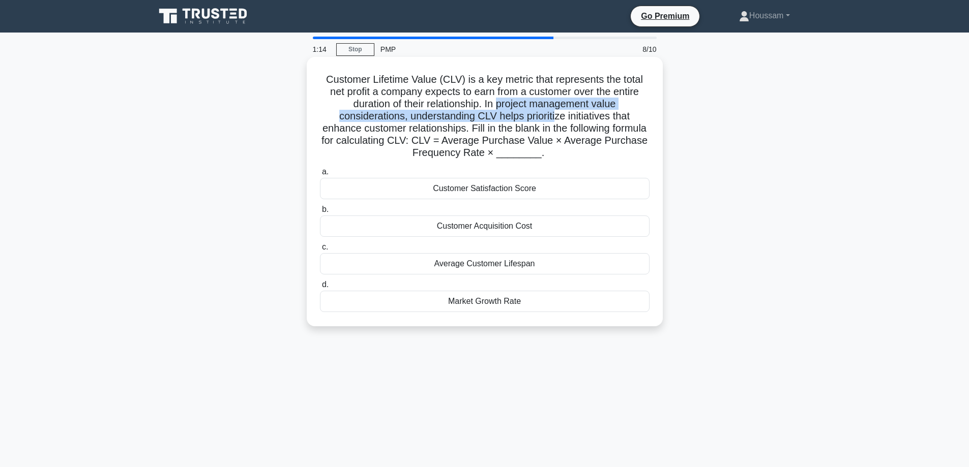
drag, startPoint x: 498, startPoint y: 105, endPoint x: 558, endPoint y: 119, distance: 61.1
click at [558, 119] on h5 "Customer Lifetime Value (CLV) is a key metric that represents the total net pro…" at bounding box center [485, 116] width 332 height 86
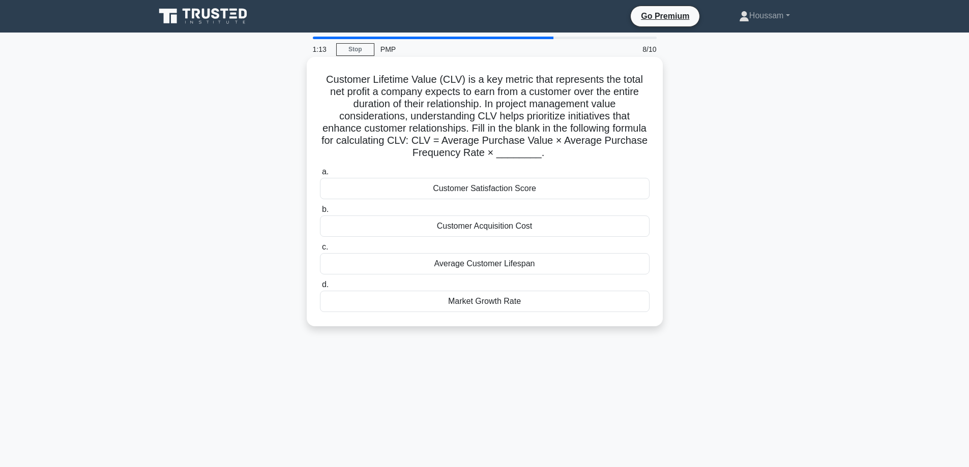
click at [560, 117] on h5 "Customer Lifetime Value (CLV) is a key metric that represents the total net pro…" at bounding box center [485, 116] width 332 height 86
click at [527, 263] on div "Average Customer Lifespan" at bounding box center [485, 263] width 330 height 21
click at [320, 251] on input "c. Average Customer Lifespan" at bounding box center [320, 247] width 0 height 7
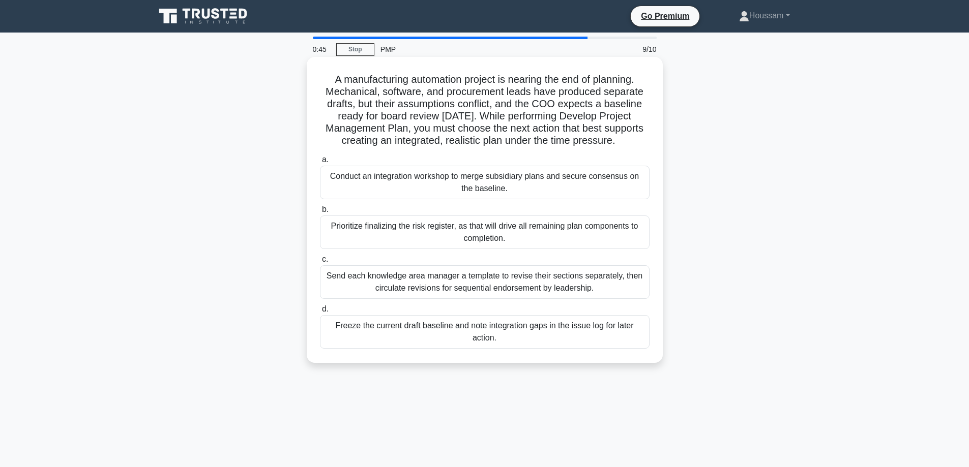
drag, startPoint x: 329, startPoint y: 82, endPoint x: 605, endPoint y: 149, distance: 283.6
click at [605, 149] on div "A manufacturing automation project is nearing the end of planning. Mechanical, …" at bounding box center [485, 210] width 348 height 298
drag, startPoint x: 623, startPoint y: 139, endPoint x: 319, endPoint y: 73, distance: 310.8
click at [319, 73] on div "A manufacturing automation project is nearing the end of planning. Mechanical, …" at bounding box center [485, 210] width 348 height 298
click at [392, 87] on h5 "A manufacturing automation project is nearing the end of planning. Mechanical, …" at bounding box center [485, 110] width 332 height 74
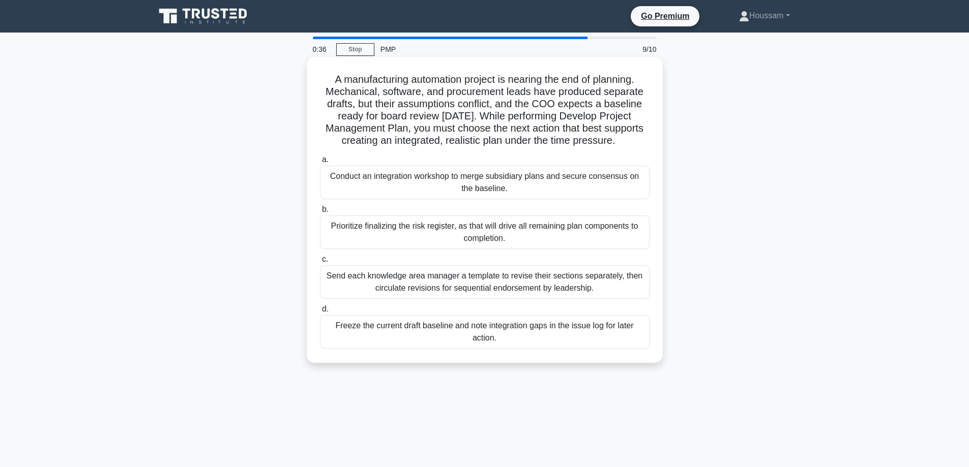
drag, startPoint x: 329, startPoint y: 80, endPoint x: 636, endPoint y: 146, distance: 314.2
click at [636, 146] on h5 "A manufacturing automation project is nearing the end of planning. Mechanical, …" at bounding box center [485, 110] width 332 height 74
click at [691, 134] on div "A manufacturing automation project is nearing the end of planning. Mechanical, …" at bounding box center [484, 219] width 671 height 318
click at [451, 283] on div "Send each knowledge area manager a template to revise their sections separately…" at bounding box center [485, 283] width 330 height 34
click at [320, 263] on input "c. Send each knowledge area manager a template to revise their sections separat…" at bounding box center [320, 259] width 0 height 7
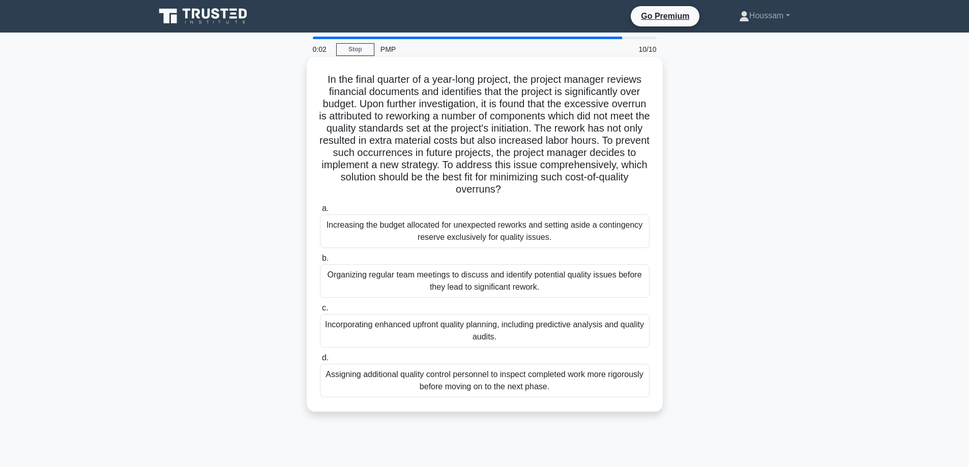
click at [439, 339] on div "Incorporating enhanced upfront quality planning, including predictive analysis …" at bounding box center [485, 331] width 330 height 34
click at [320, 312] on input "c. Incorporating enhanced upfront quality planning, including predictive analys…" at bounding box center [320, 308] width 0 height 7
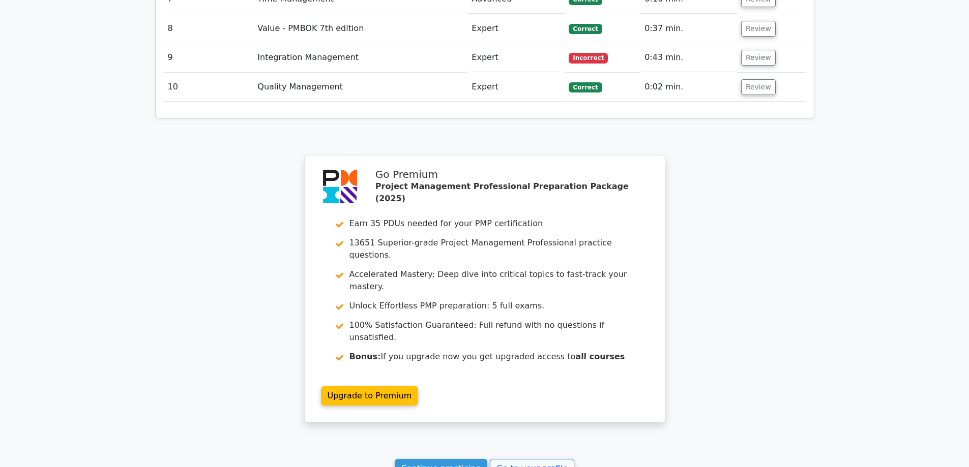
scroll to position [1806, 0]
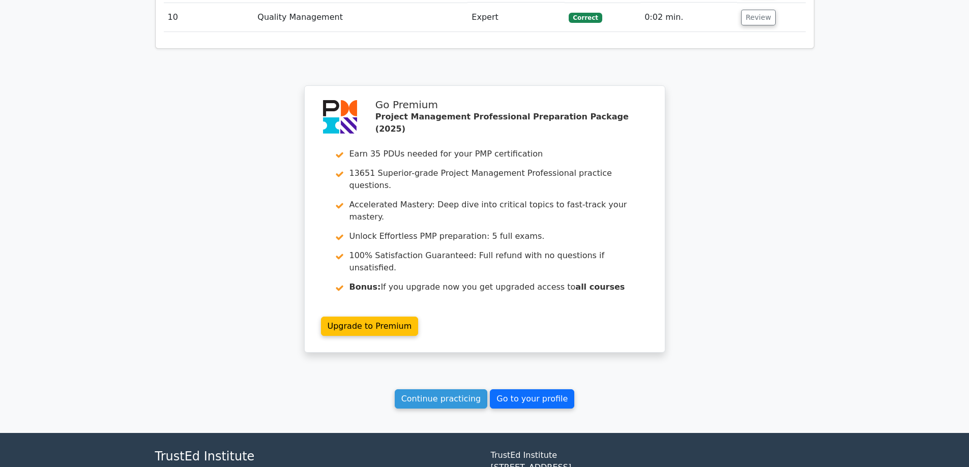
click at [525, 390] on link "Go to your profile" at bounding box center [532, 399] width 84 height 19
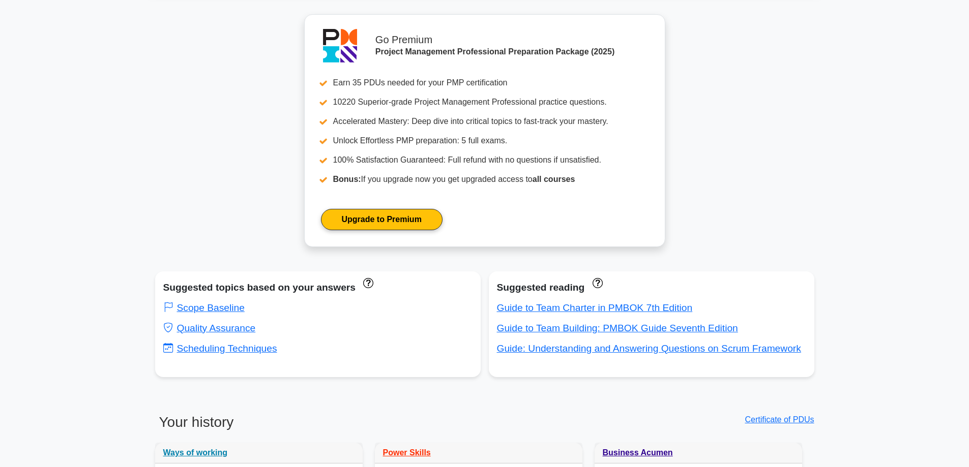
scroll to position [231, 0]
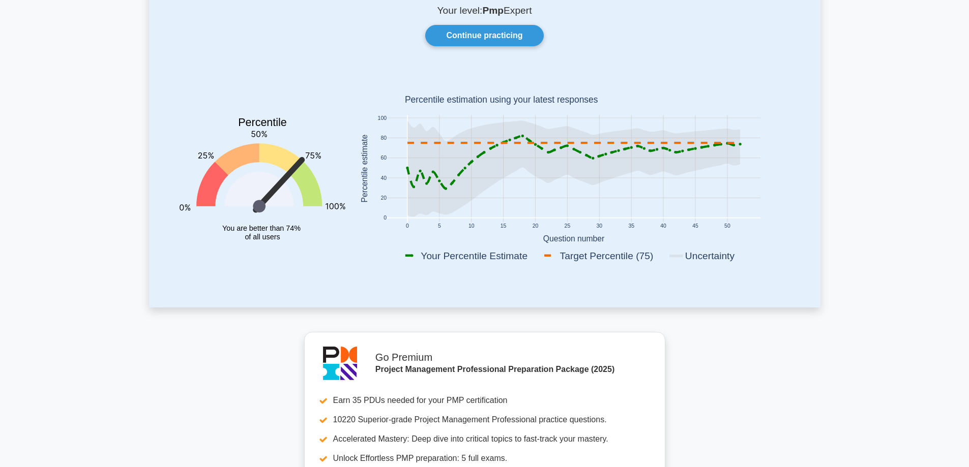
scroll to position [114, 0]
